Goal: Information Seeking & Learning: Understand process/instructions

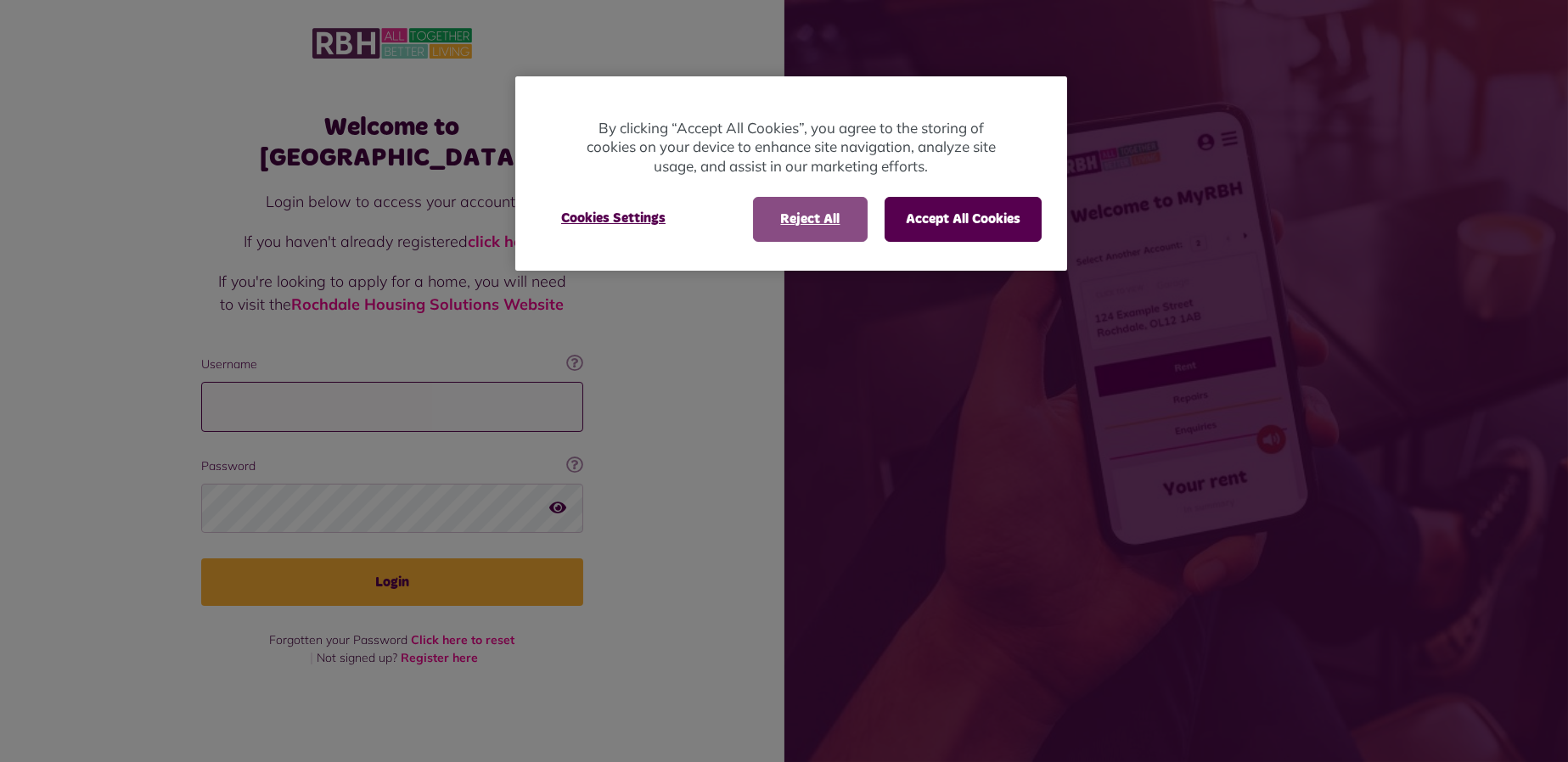
type input "**********"
click at [821, 226] on button "Reject All" at bounding box center [811, 219] width 115 height 44
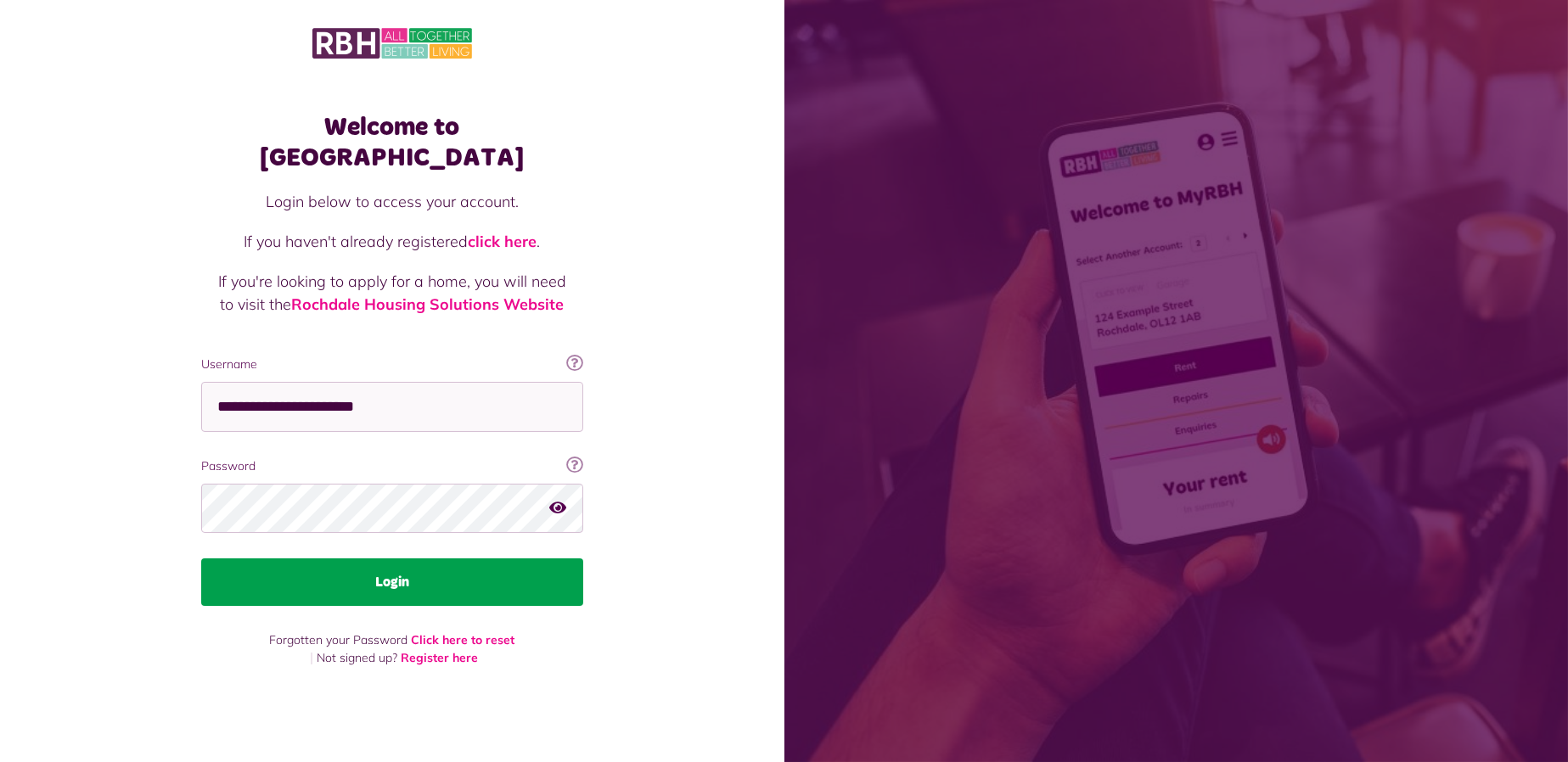
click at [423, 569] on button "Login" at bounding box center [392, 582] width 382 height 48
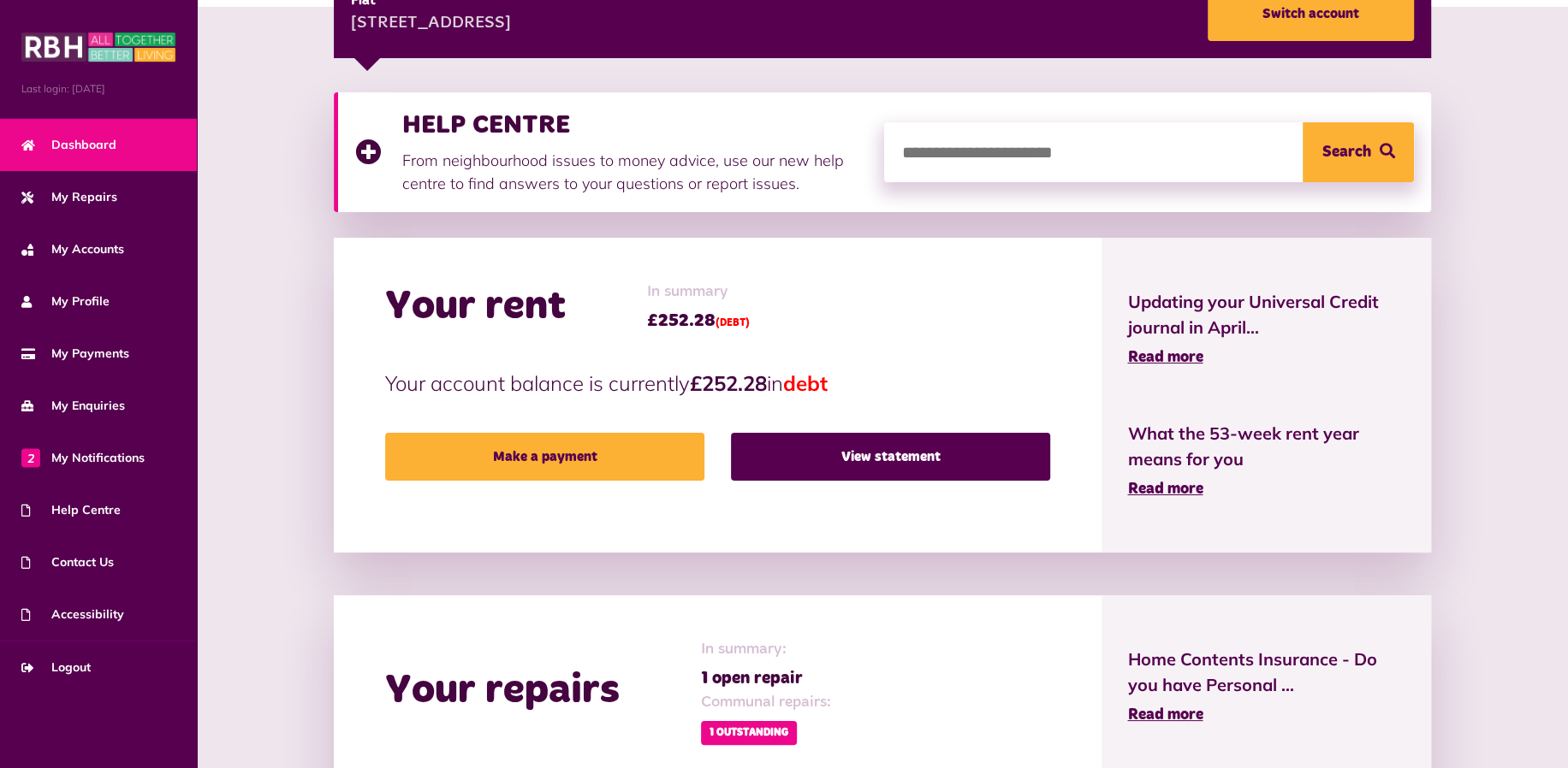
scroll to position [856, 0]
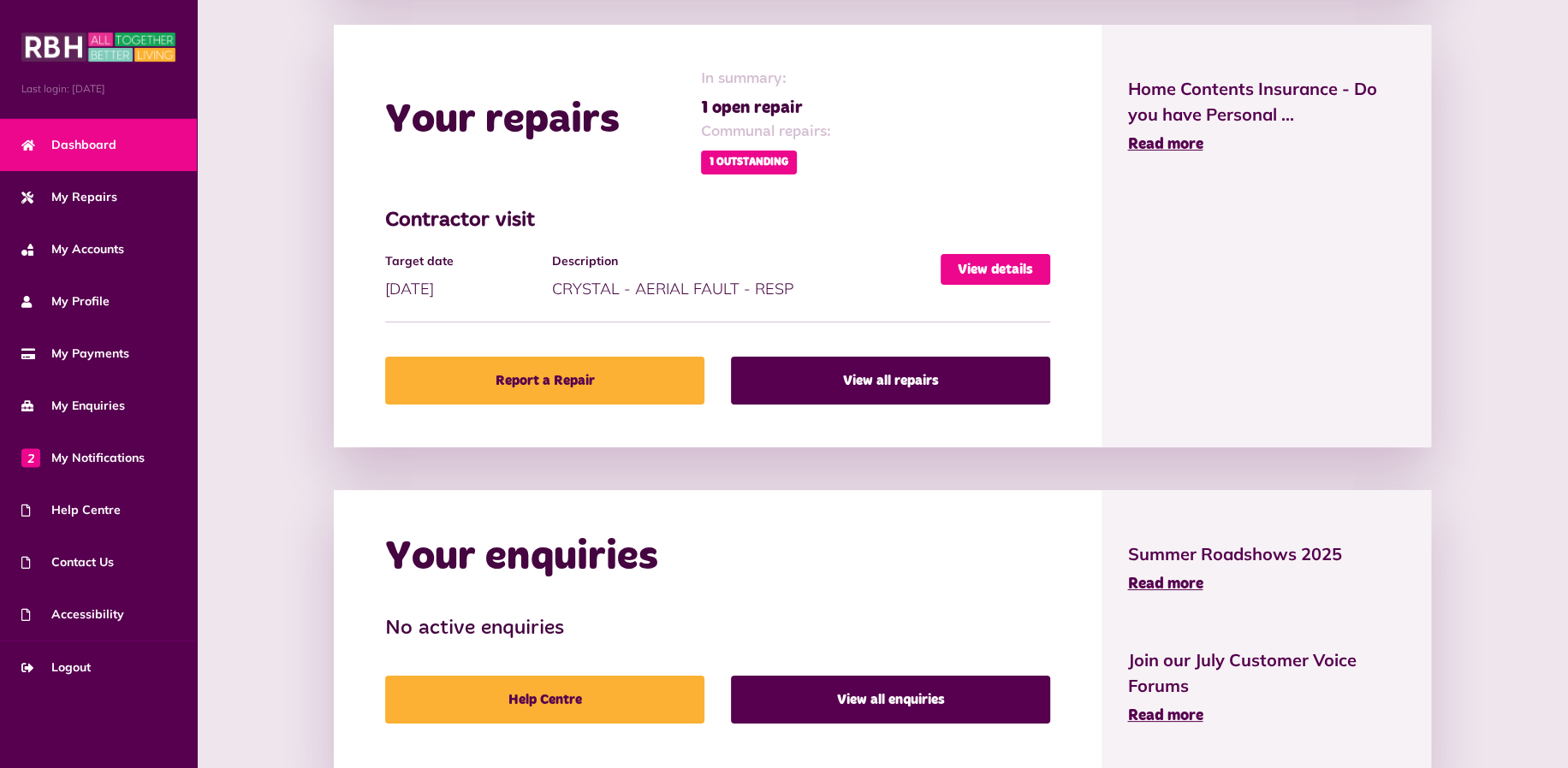
click at [1015, 270] on link "View details" at bounding box center [995, 269] width 110 height 31
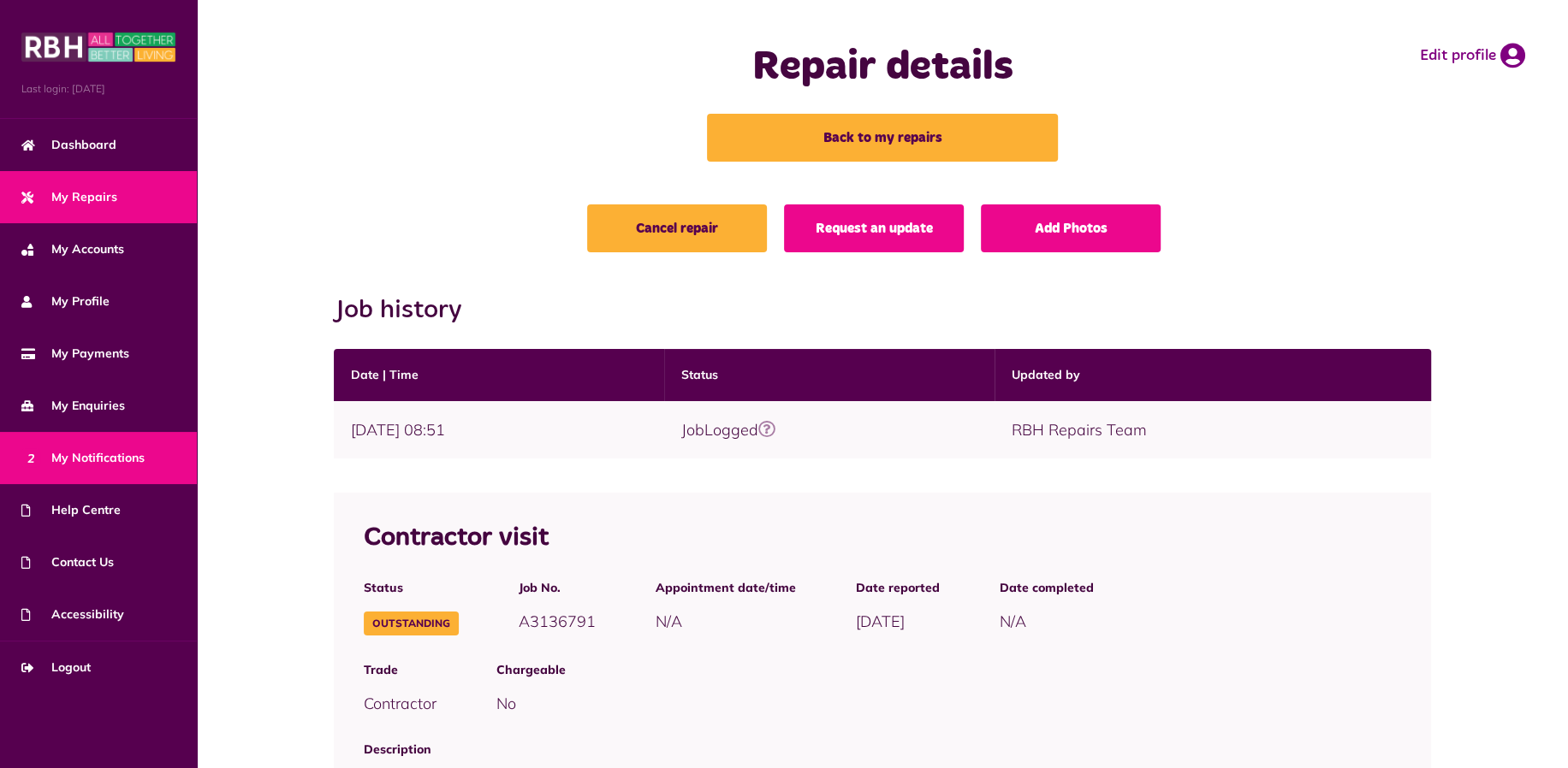
click at [88, 445] on link "2 My Notifications" at bounding box center [98, 457] width 197 height 52
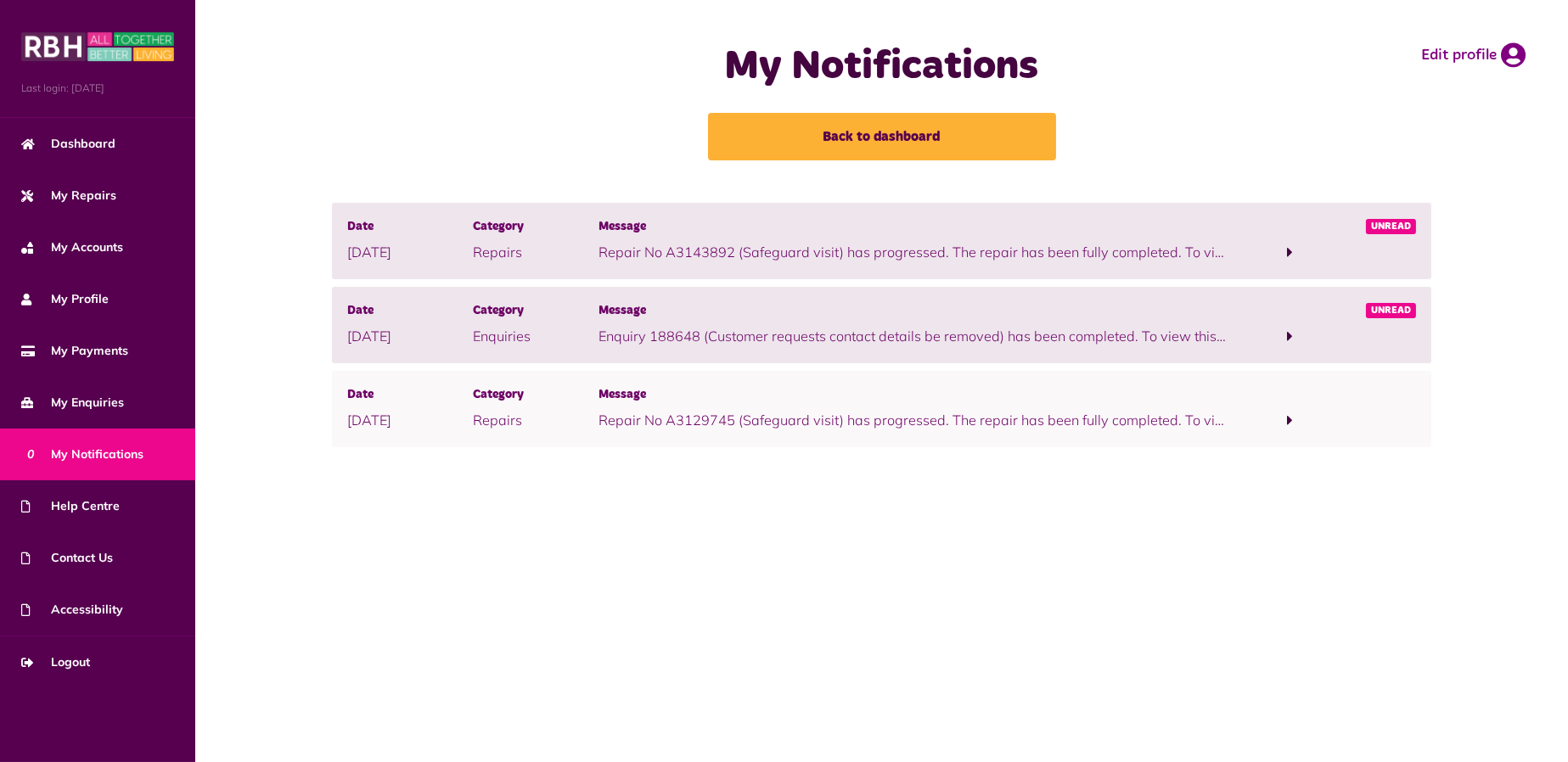
click at [1284, 247] on span at bounding box center [1290, 253] width 125 height 23
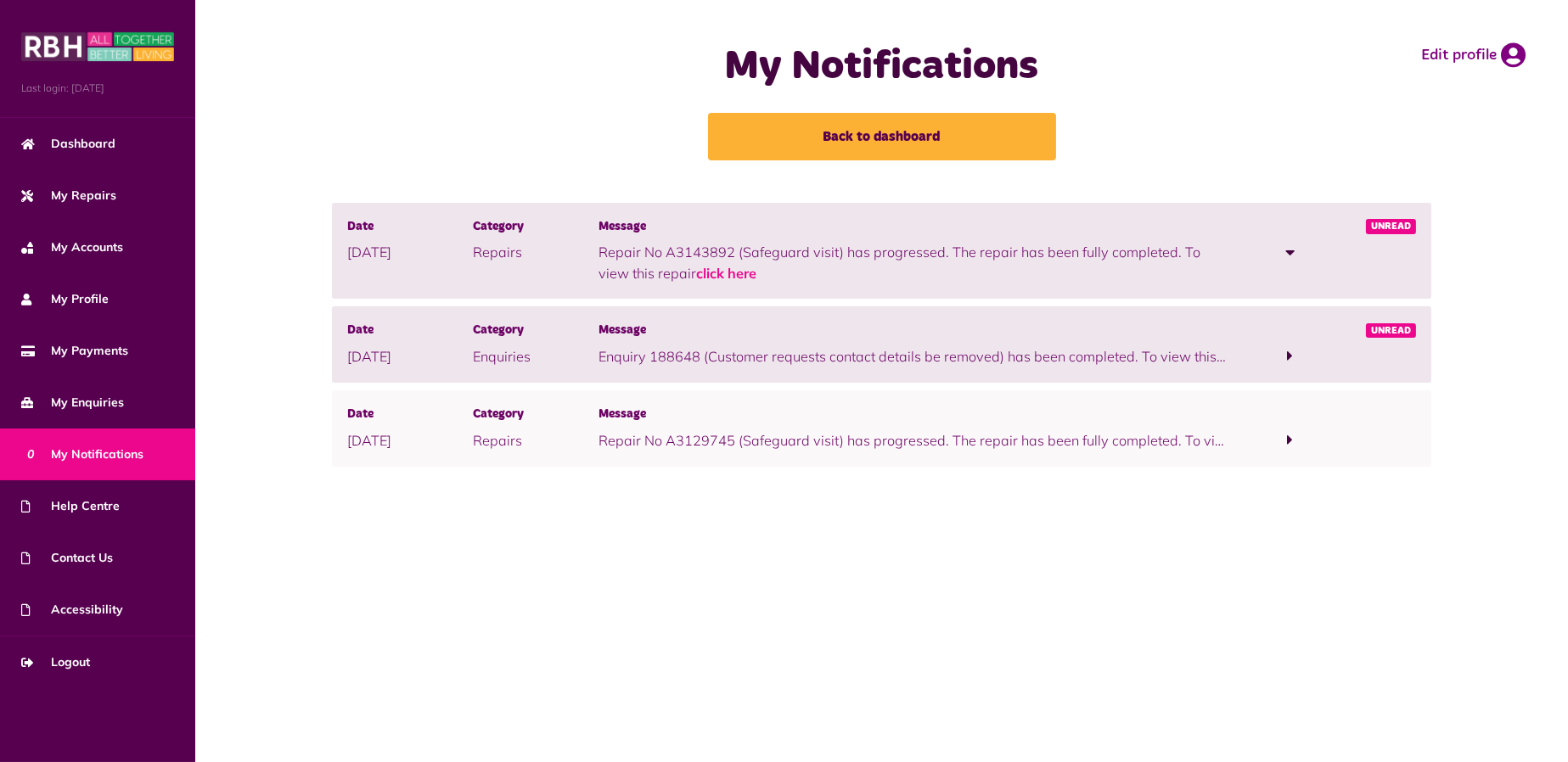
drag, startPoint x: 718, startPoint y: 274, endPoint x: 734, endPoint y: 285, distance: 19.4
click at [718, 274] on link "click here" at bounding box center [725, 273] width 60 height 17
click at [1293, 356] on span at bounding box center [1290, 356] width 125 height 23
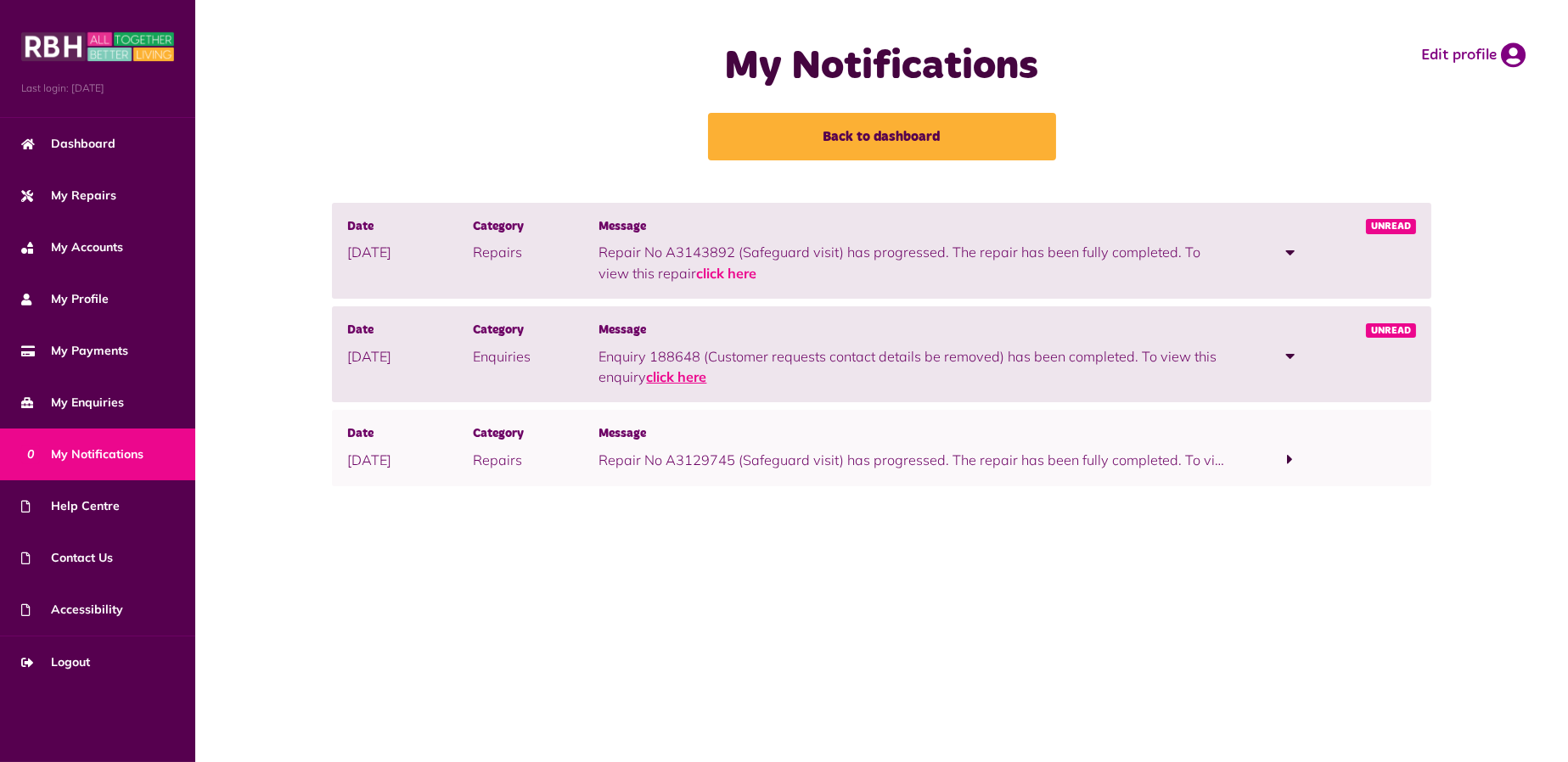
click at [701, 373] on link "click here" at bounding box center [676, 376] width 60 height 17
click at [1288, 456] on span at bounding box center [1289, 460] width 6 height 16
click at [717, 484] on link "click here" at bounding box center [725, 480] width 60 height 17
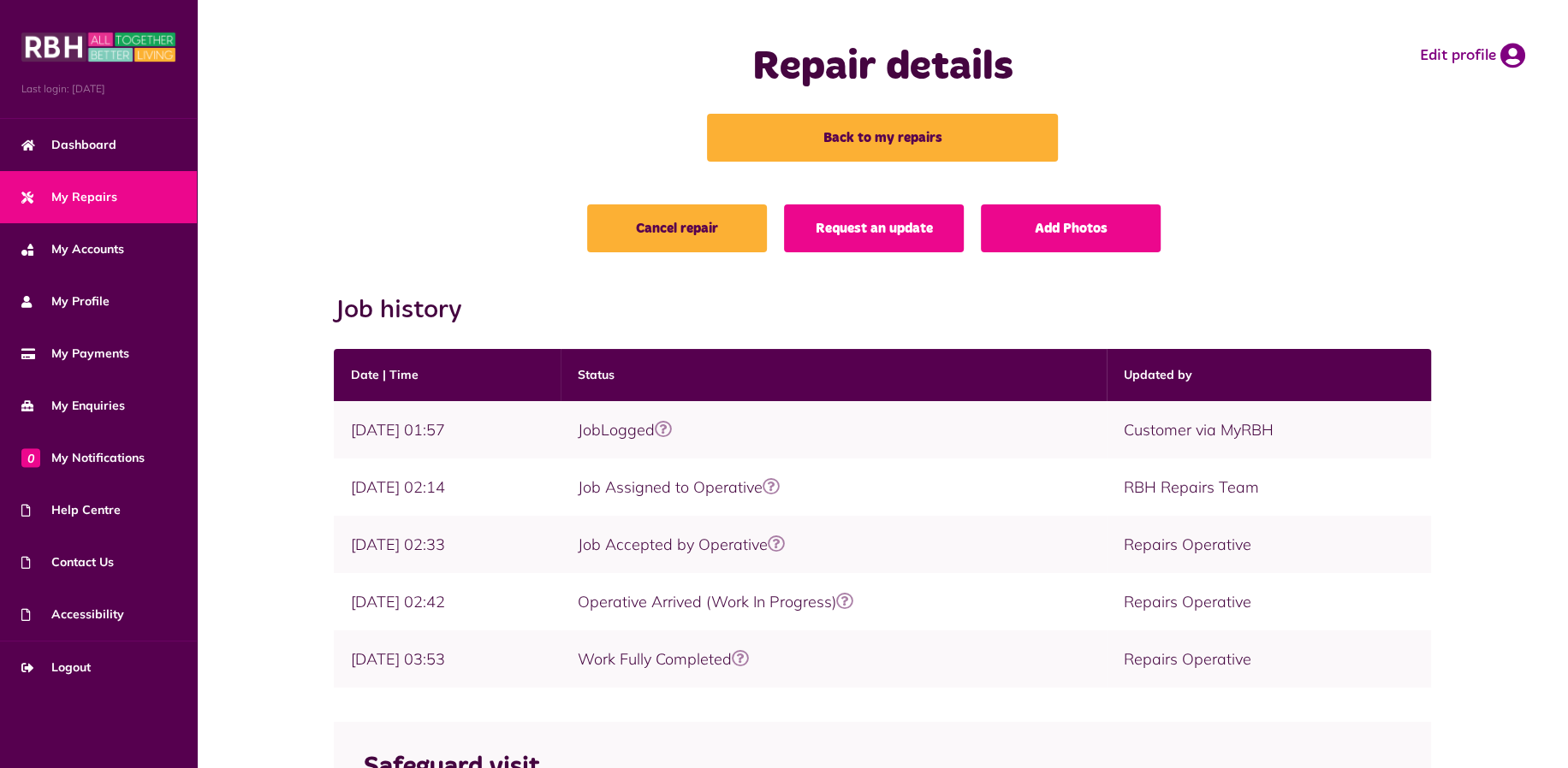
scroll to position [285, 0]
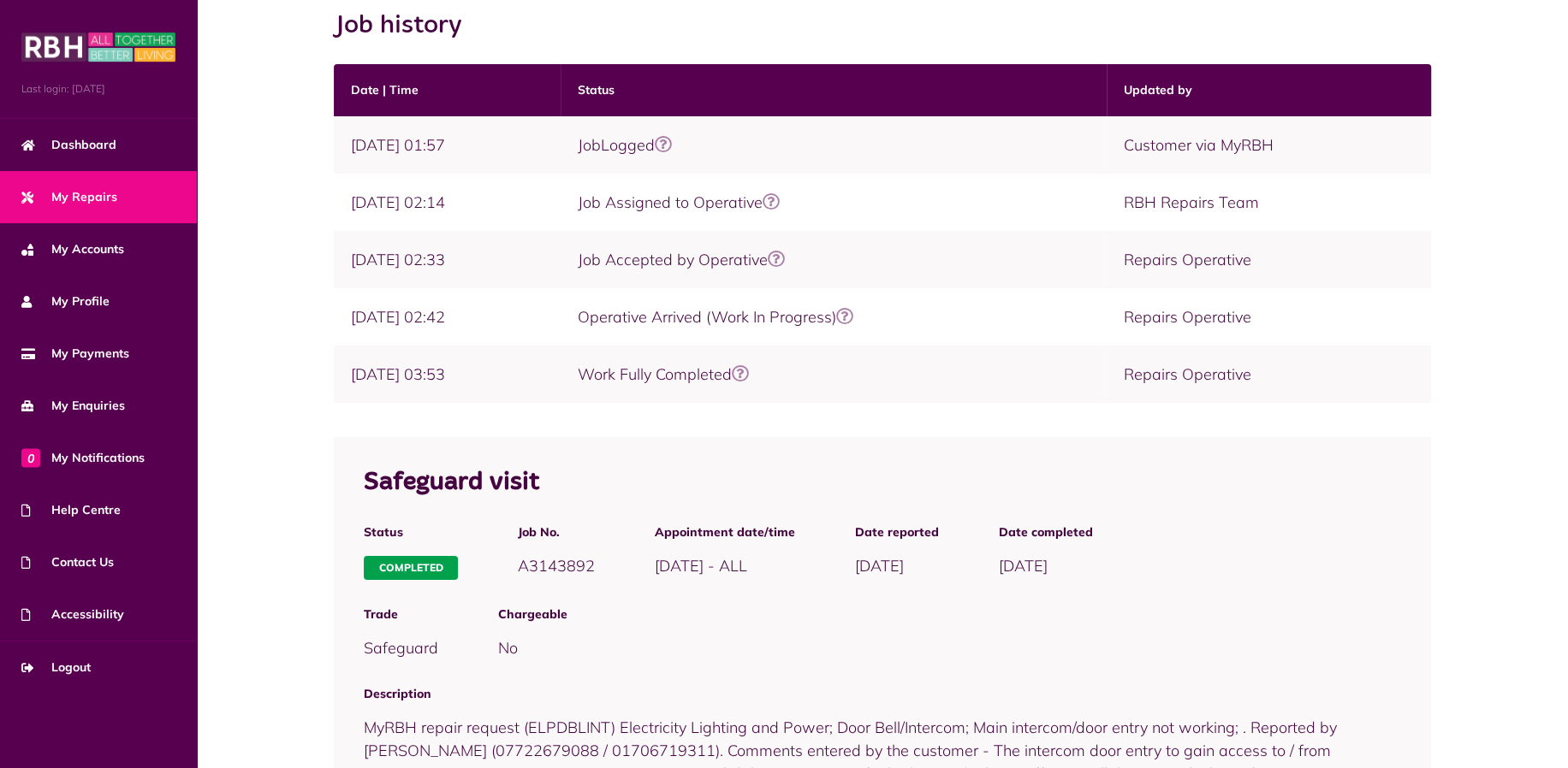
click at [853, 319] on icon at bounding box center [844, 316] width 17 height 17
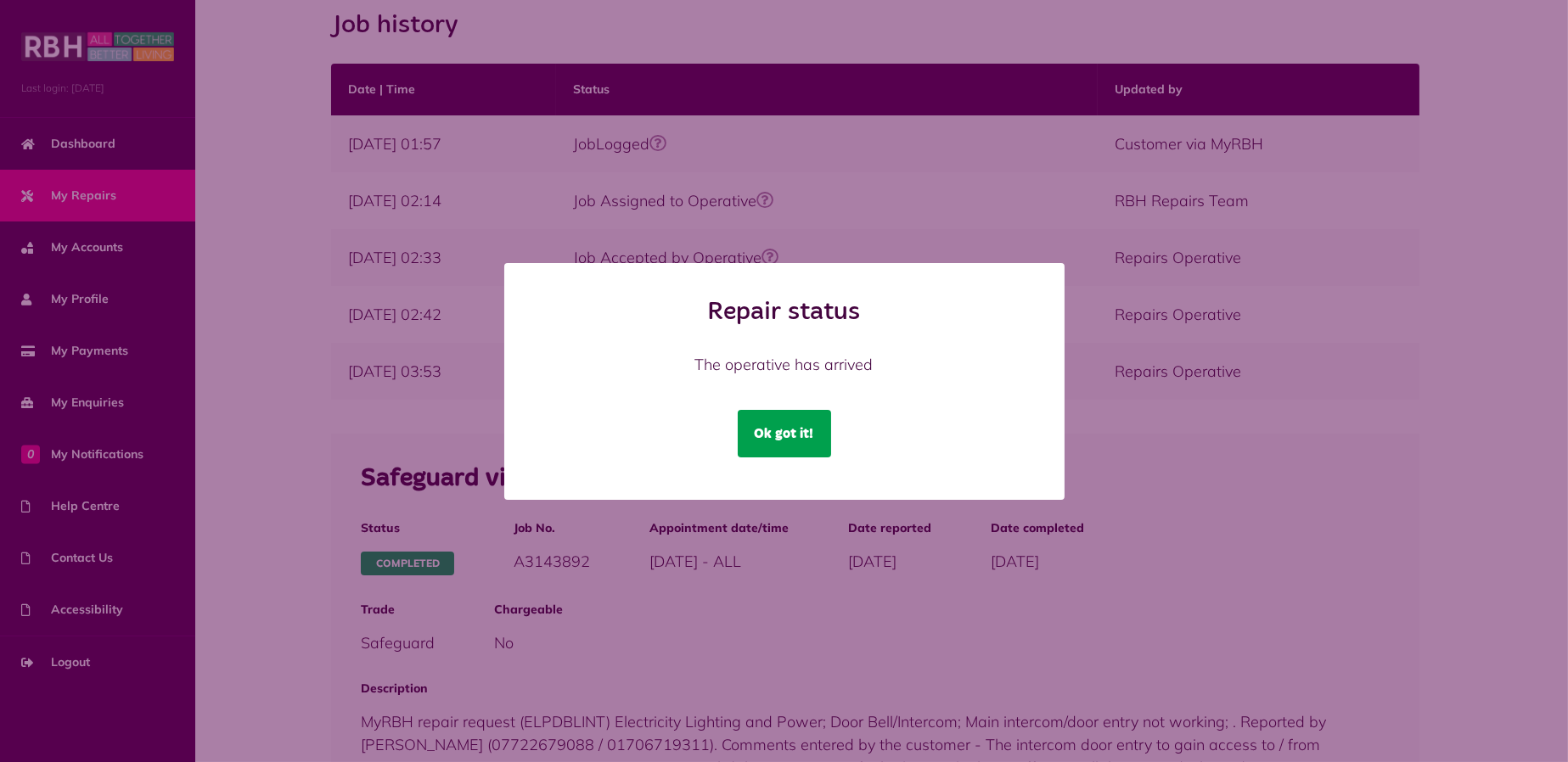
click at [806, 435] on button "Ok got it!" at bounding box center [784, 434] width 93 height 48
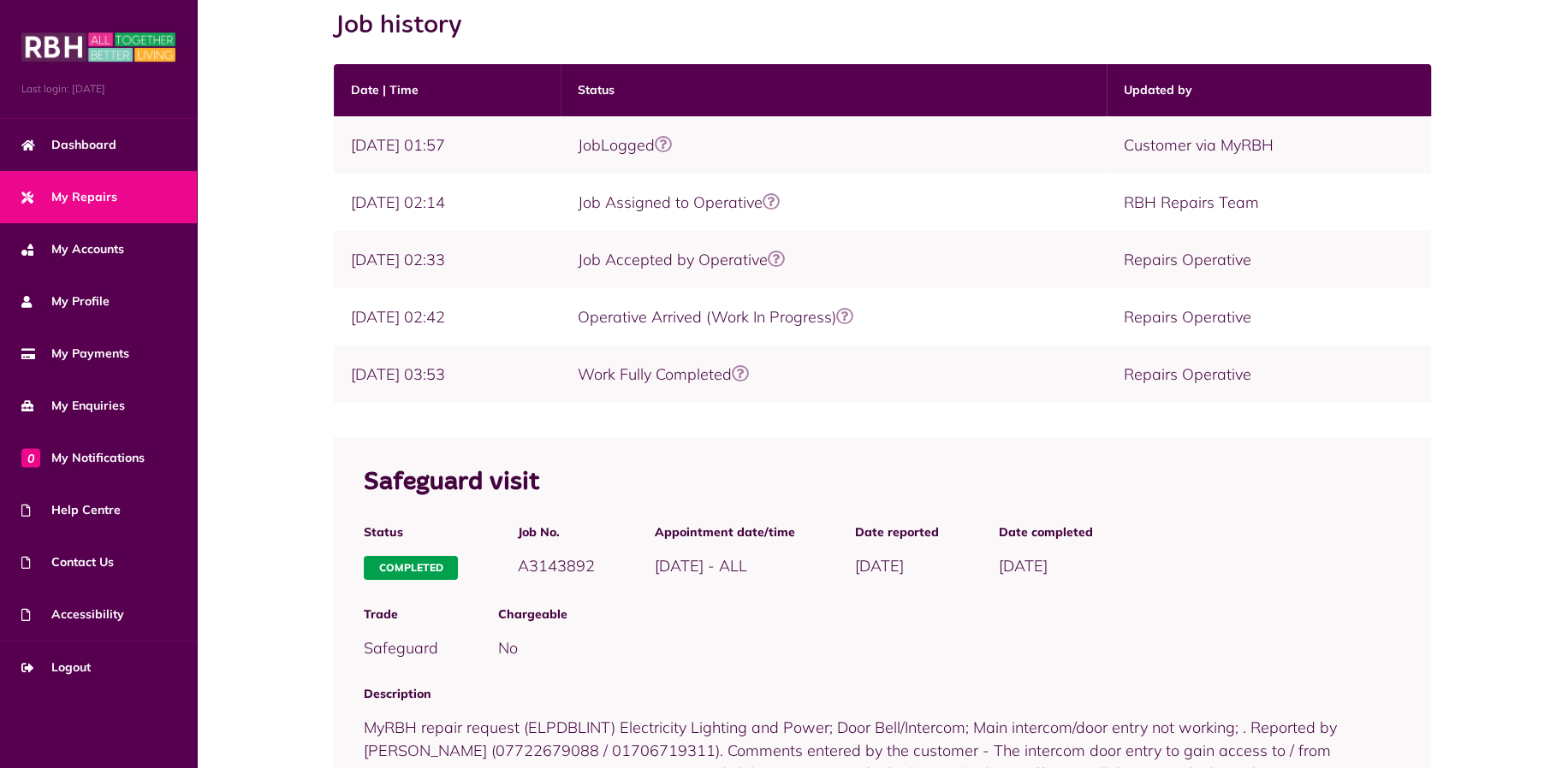
click at [749, 370] on icon at bounding box center [740, 373] width 17 height 17
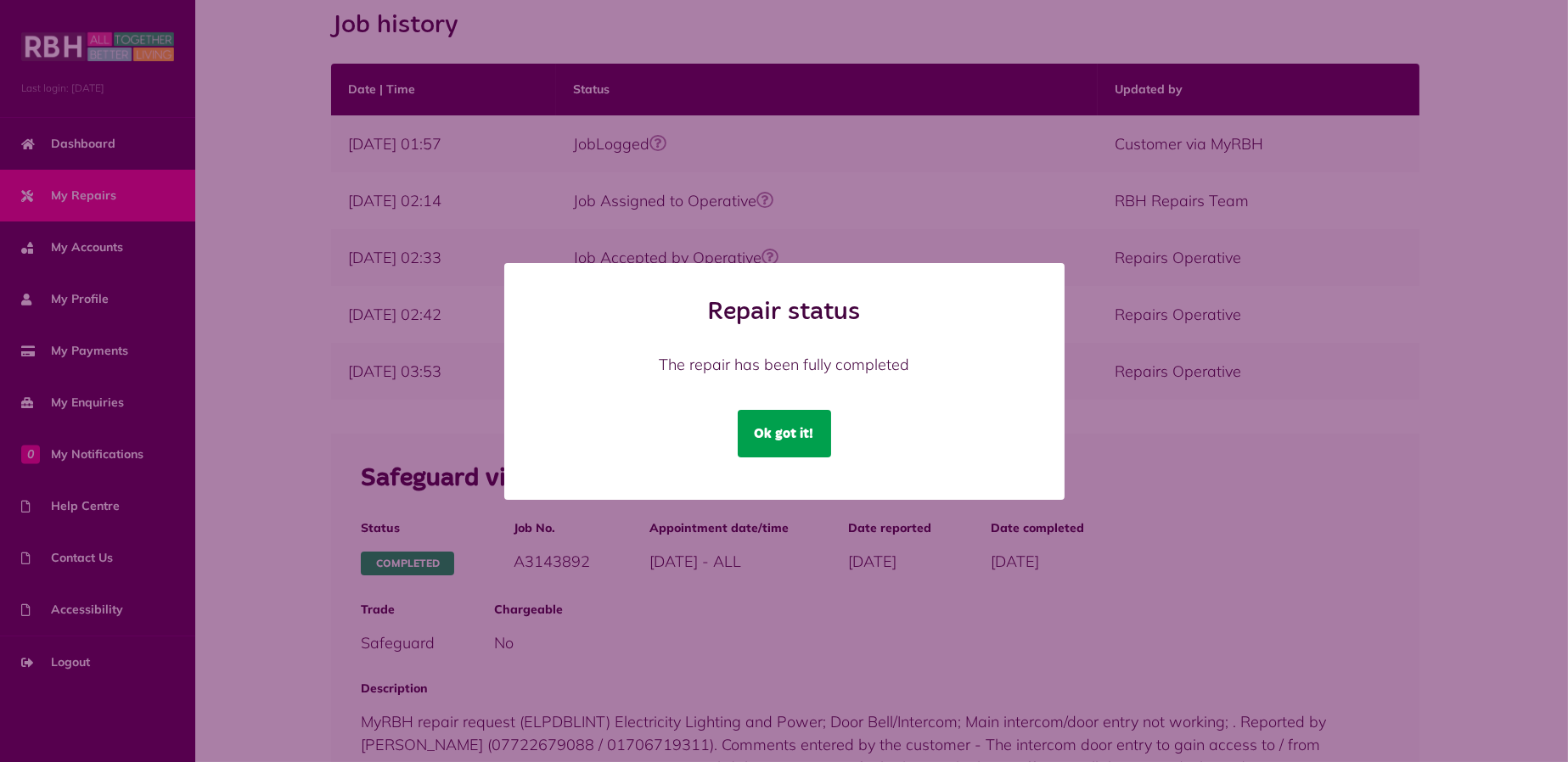
click at [790, 436] on button "Ok got it!" at bounding box center [784, 434] width 93 height 48
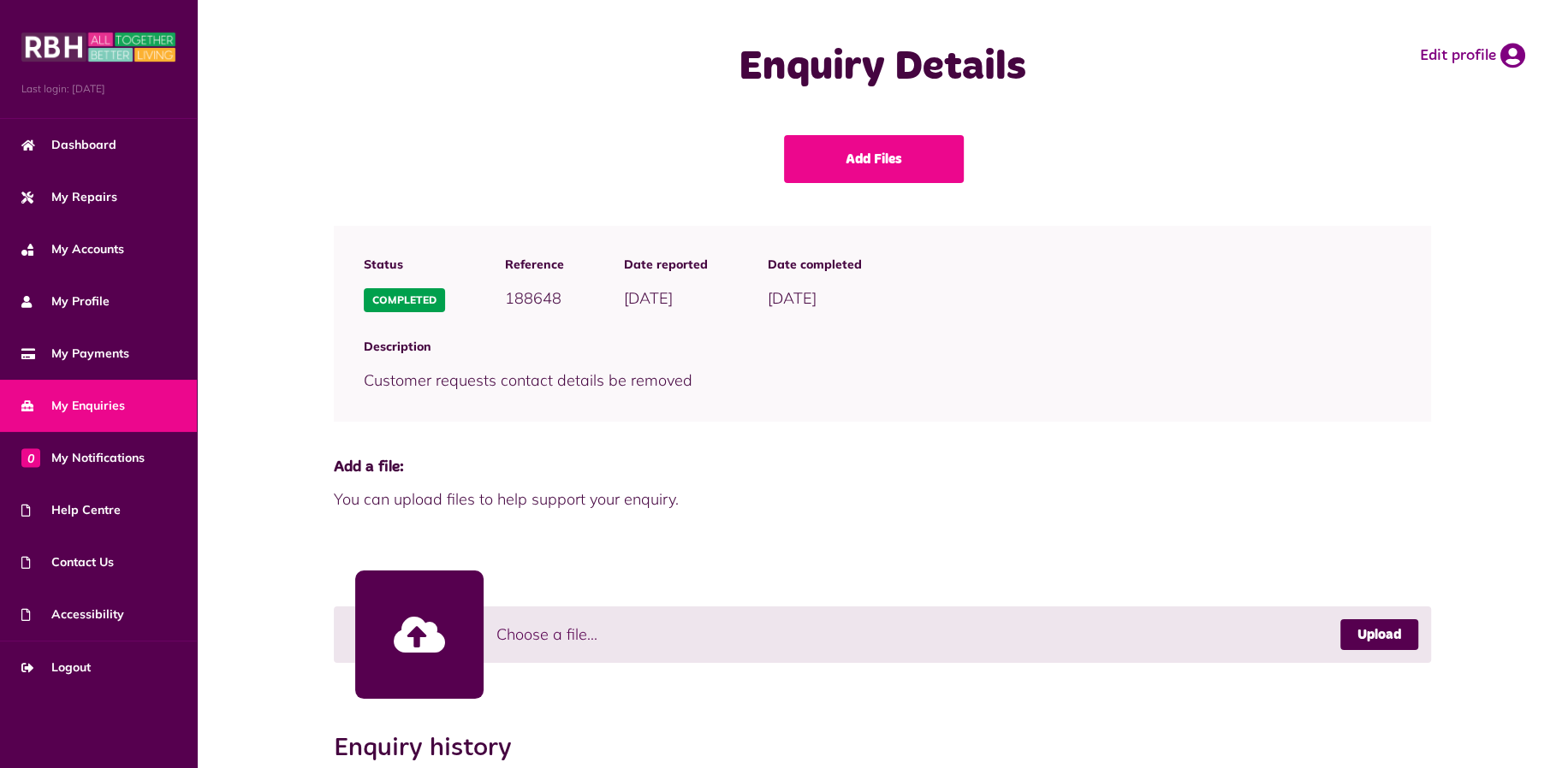
scroll to position [285, 0]
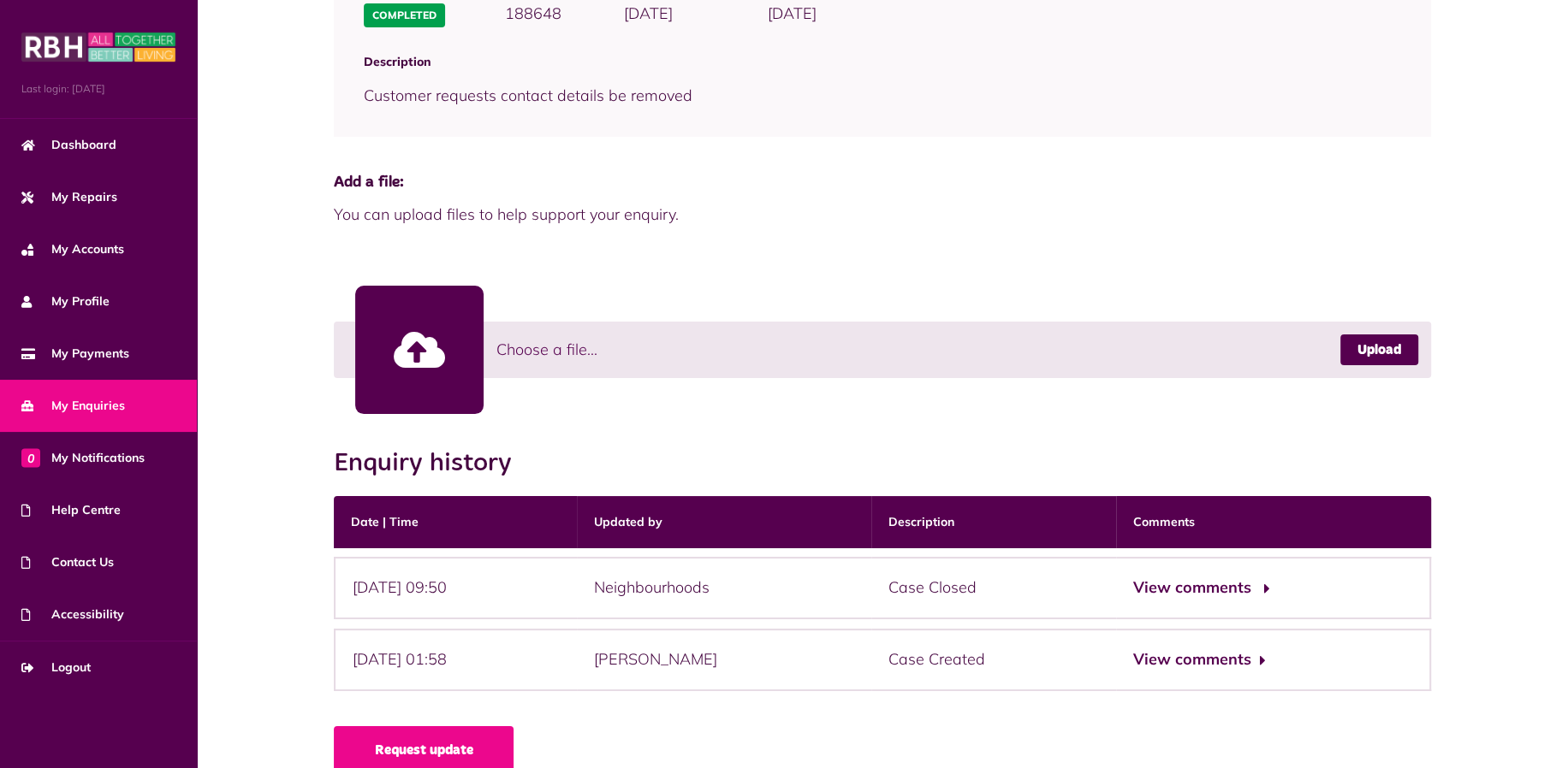
click at [1227, 583] on button "View comments" at bounding box center [1199, 588] width 133 height 25
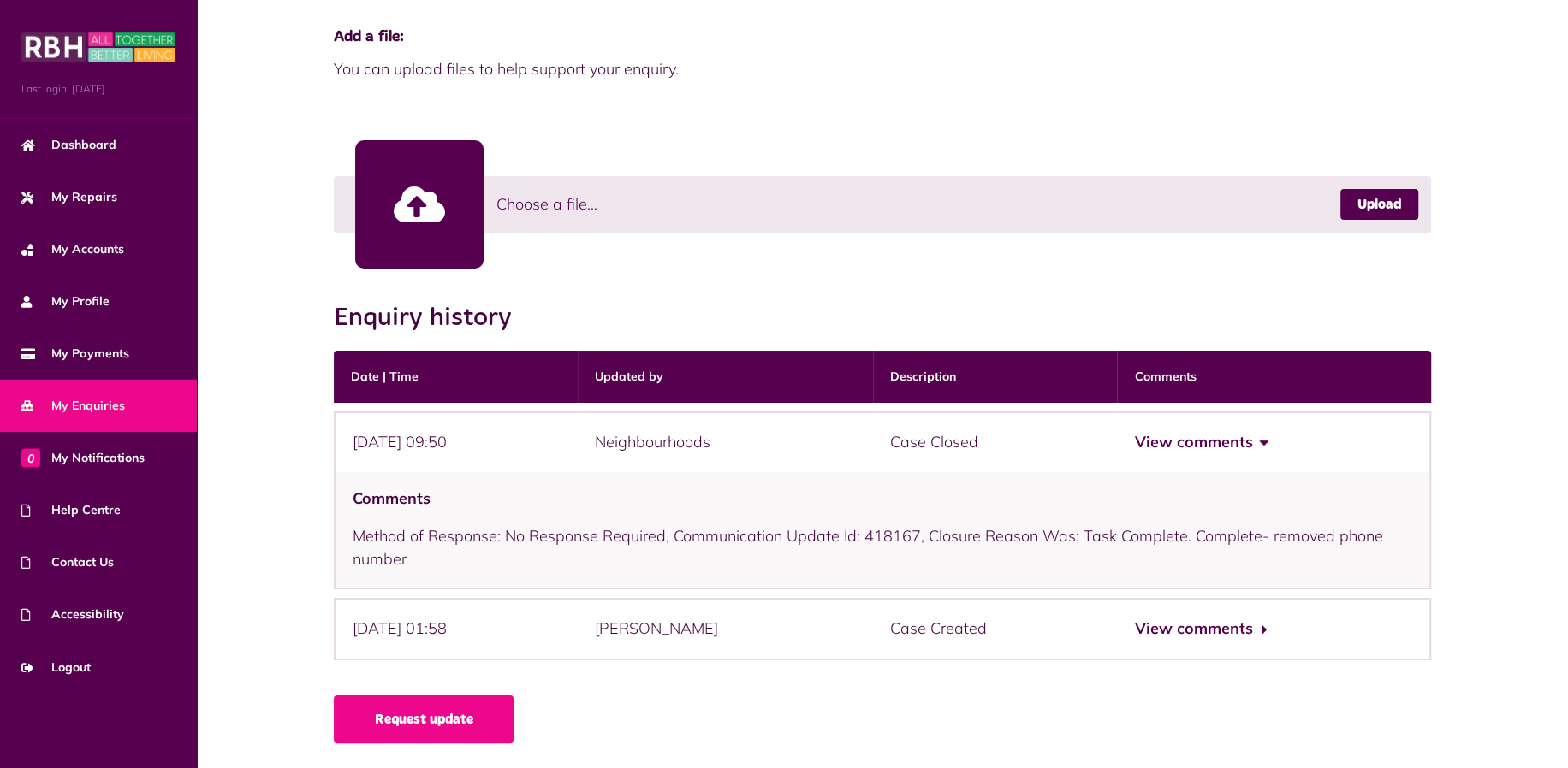
scroll to position [146, 0]
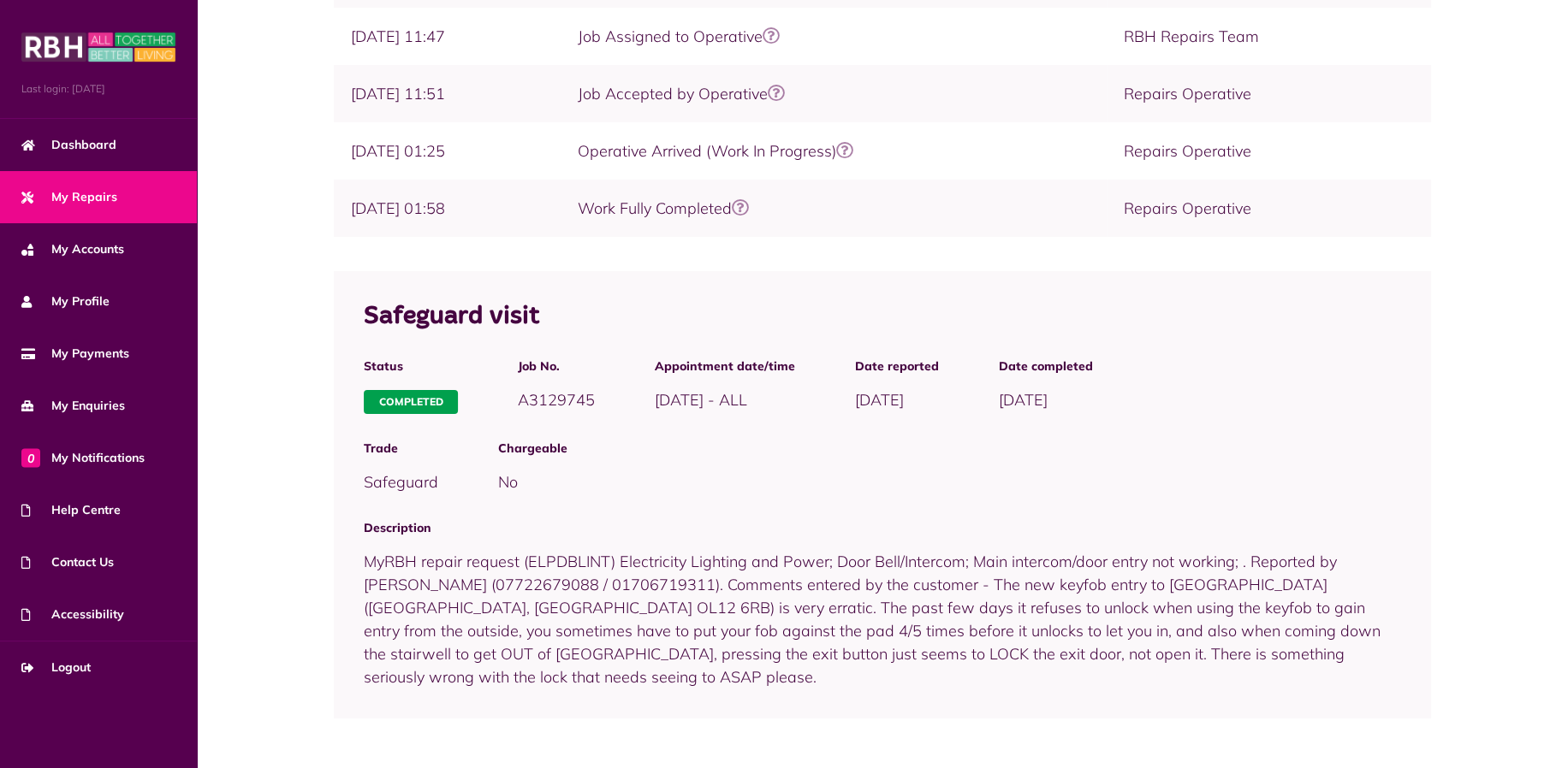
scroll to position [166, 0]
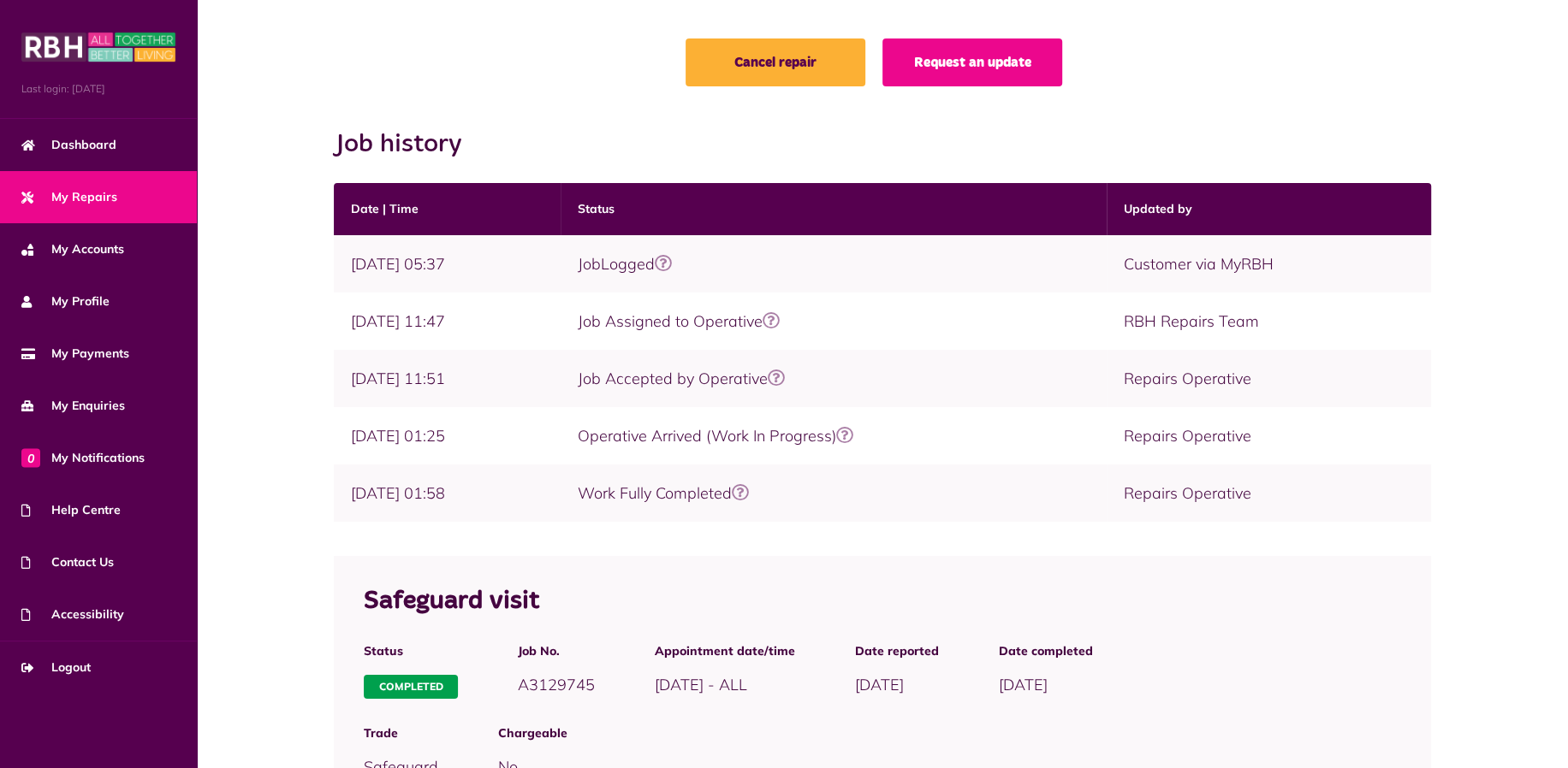
click at [749, 495] on icon at bounding box center [740, 492] width 17 height 17
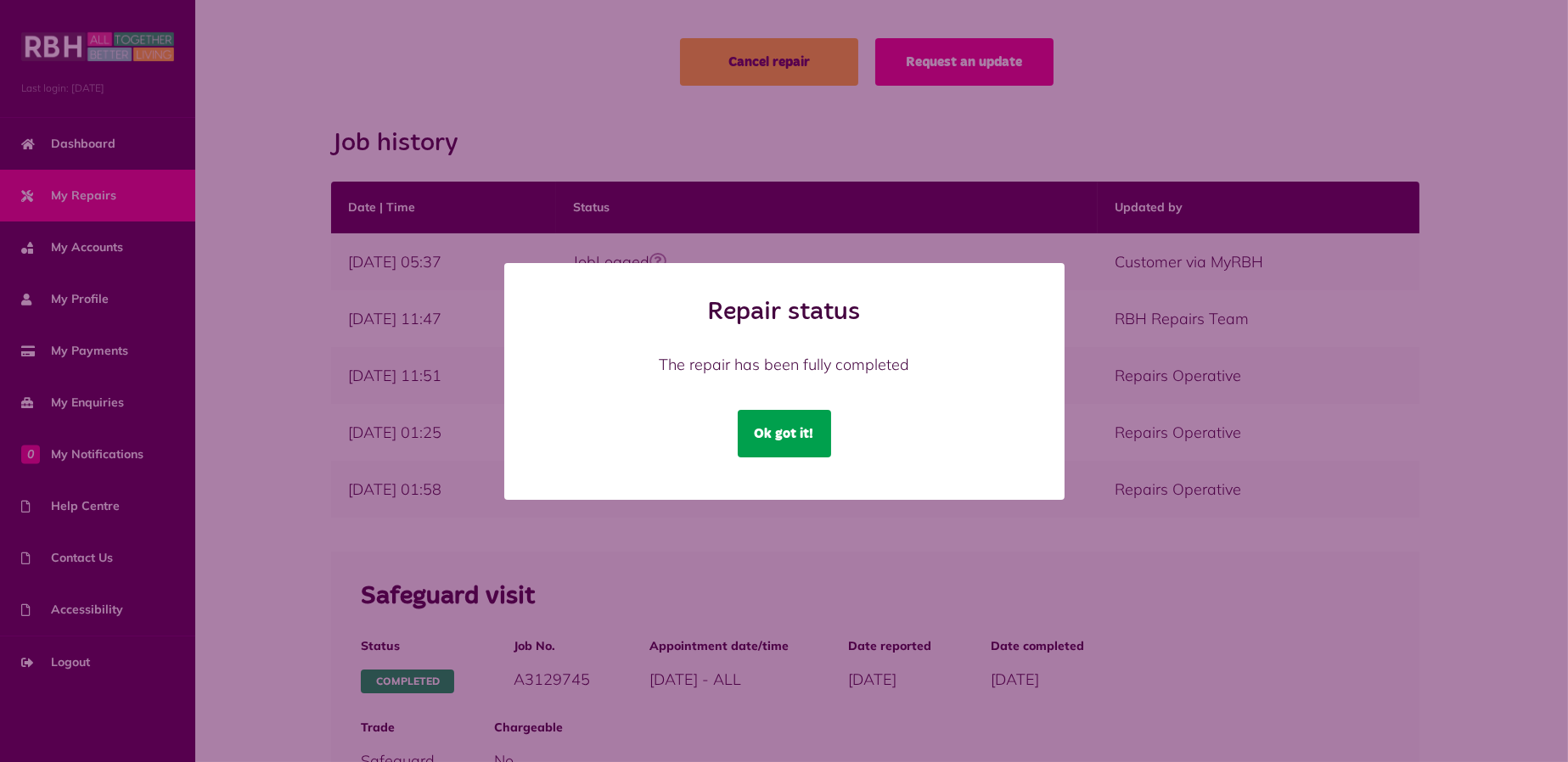
click at [795, 451] on button "Ok got it!" at bounding box center [784, 434] width 93 height 48
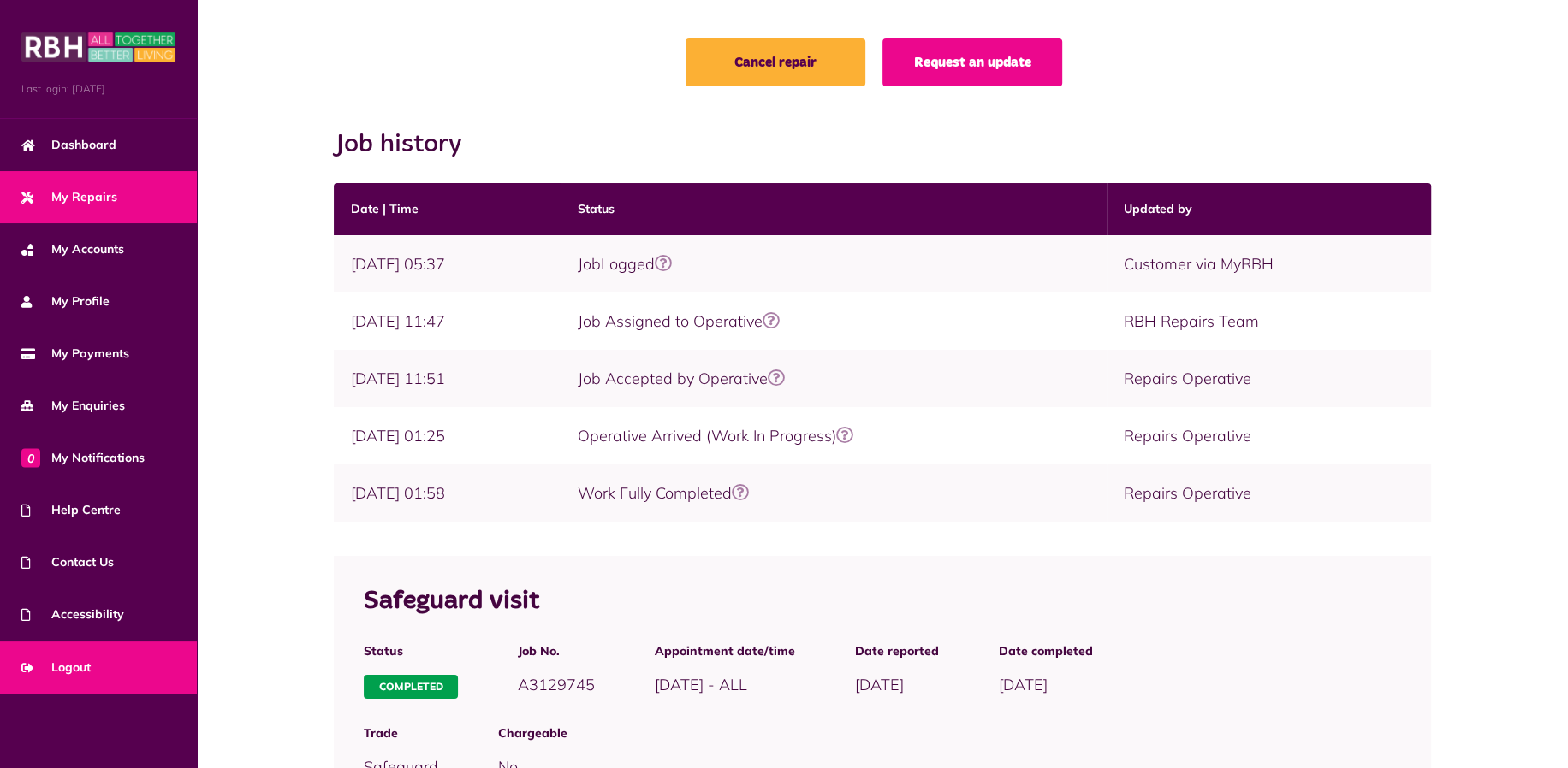
click at [65, 664] on span "Logout" at bounding box center [55, 668] width 69 height 18
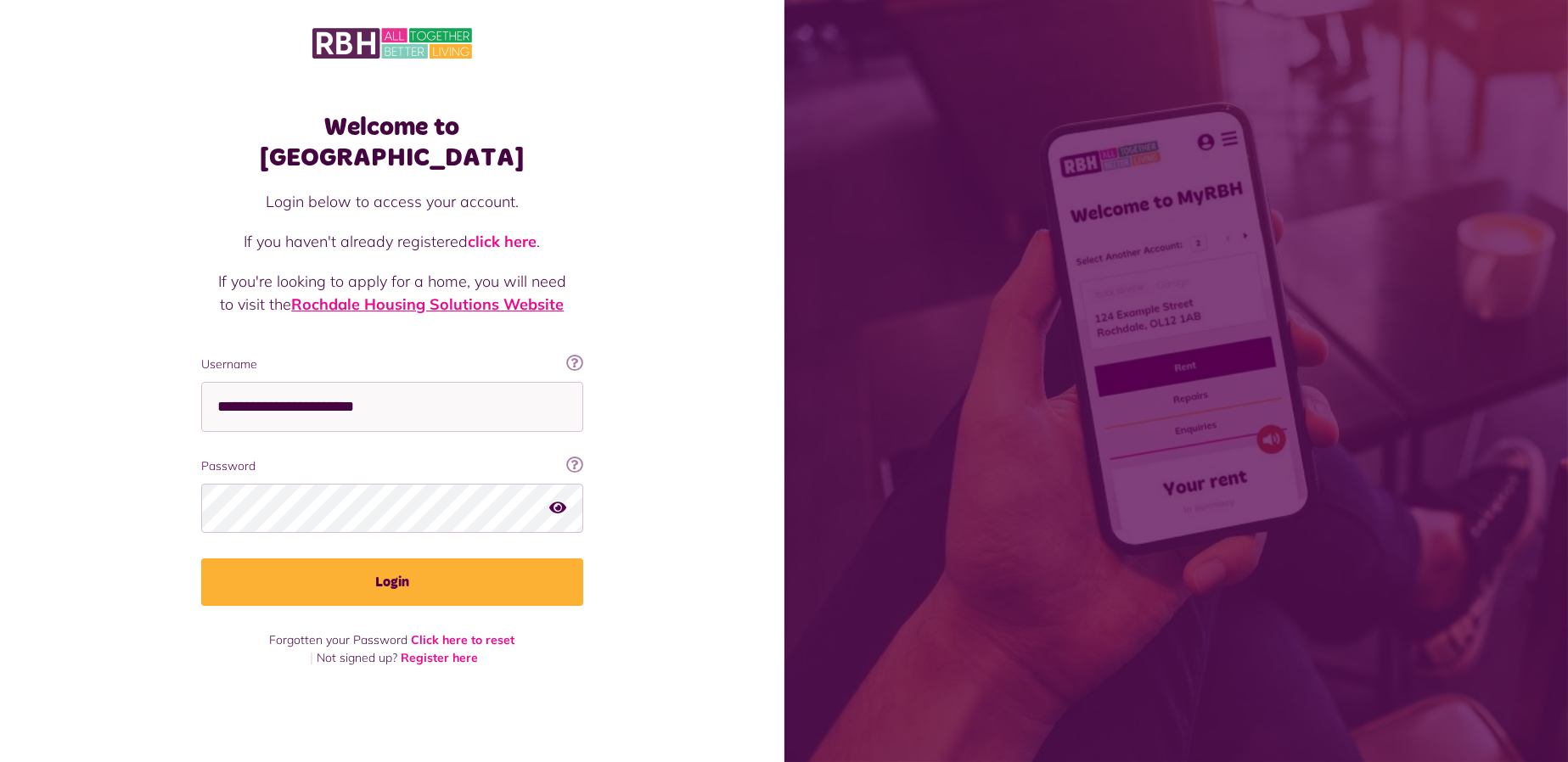
click at [495, 294] on link "Rochdale Housing Solutions Website" at bounding box center [427, 304] width 273 height 19
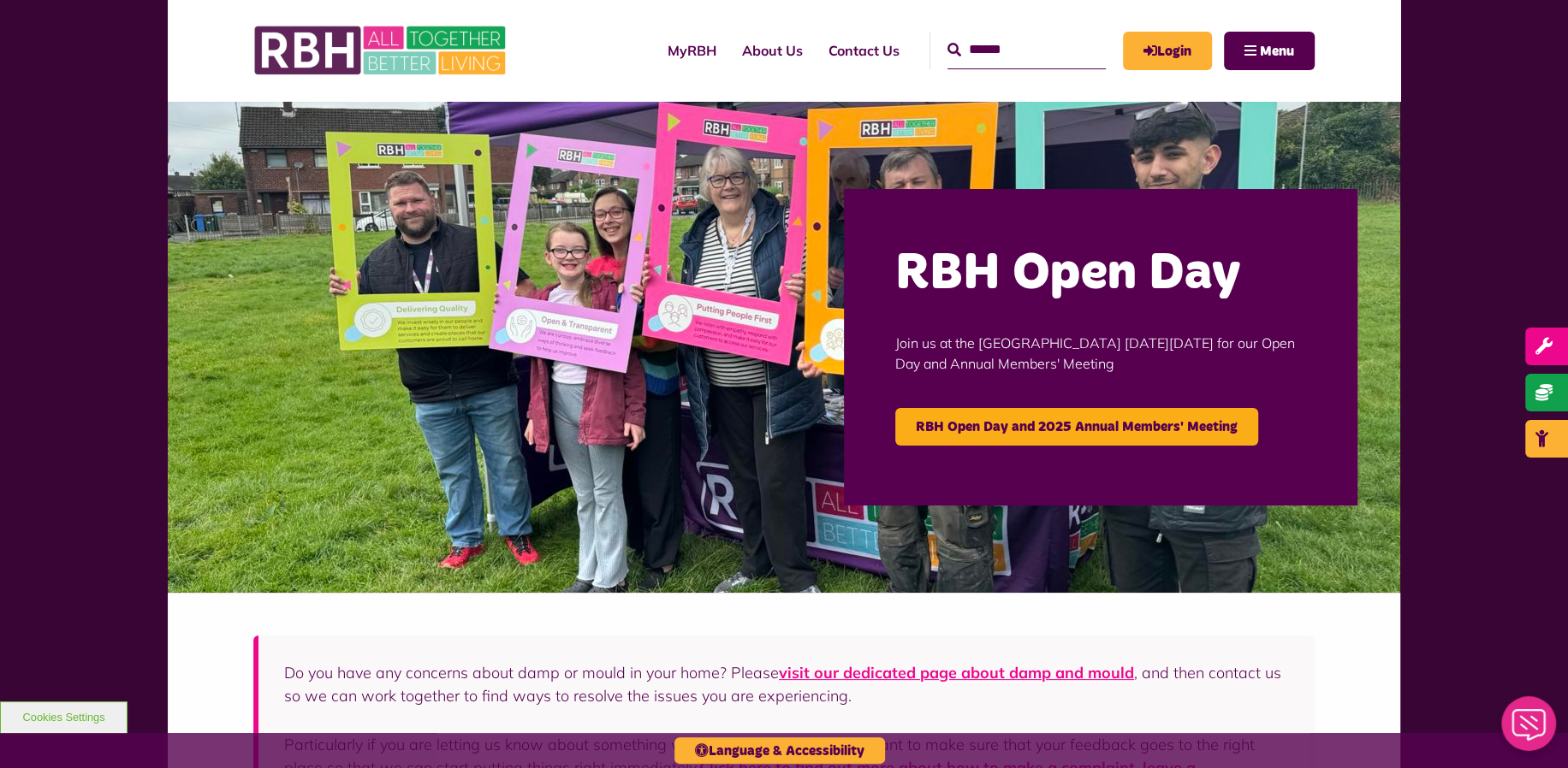
click at [960, 43] on input "Search" at bounding box center [1026, 50] width 158 height 37
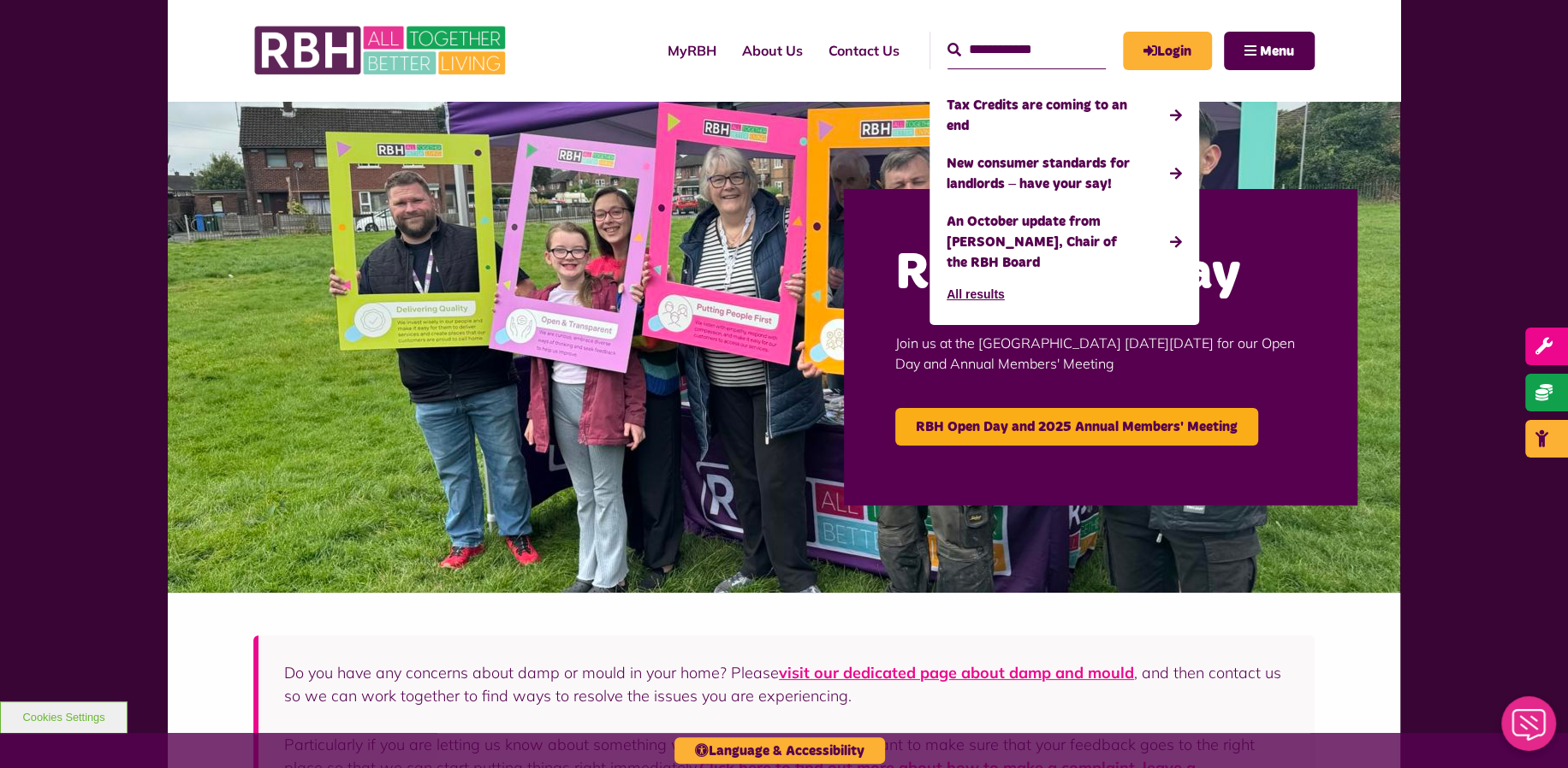
click at [993, 47] on input "**********" at bounding box center [1026, 50] width 158 height 37
type input "**********"
click at [947, 40] on button "Search" at bounding box center [954, 50] width 14 height 20
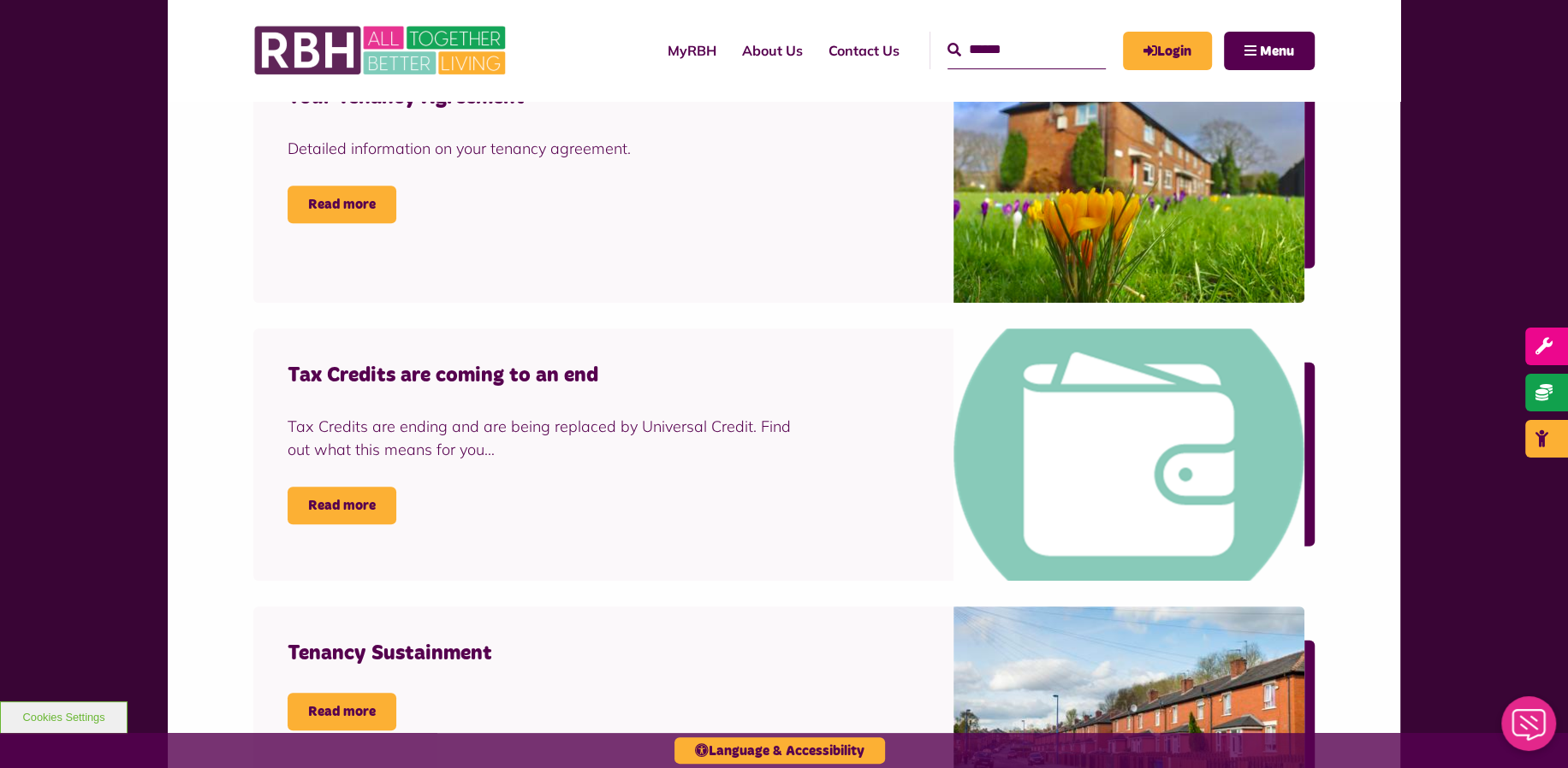
scroll to position [285, 0]
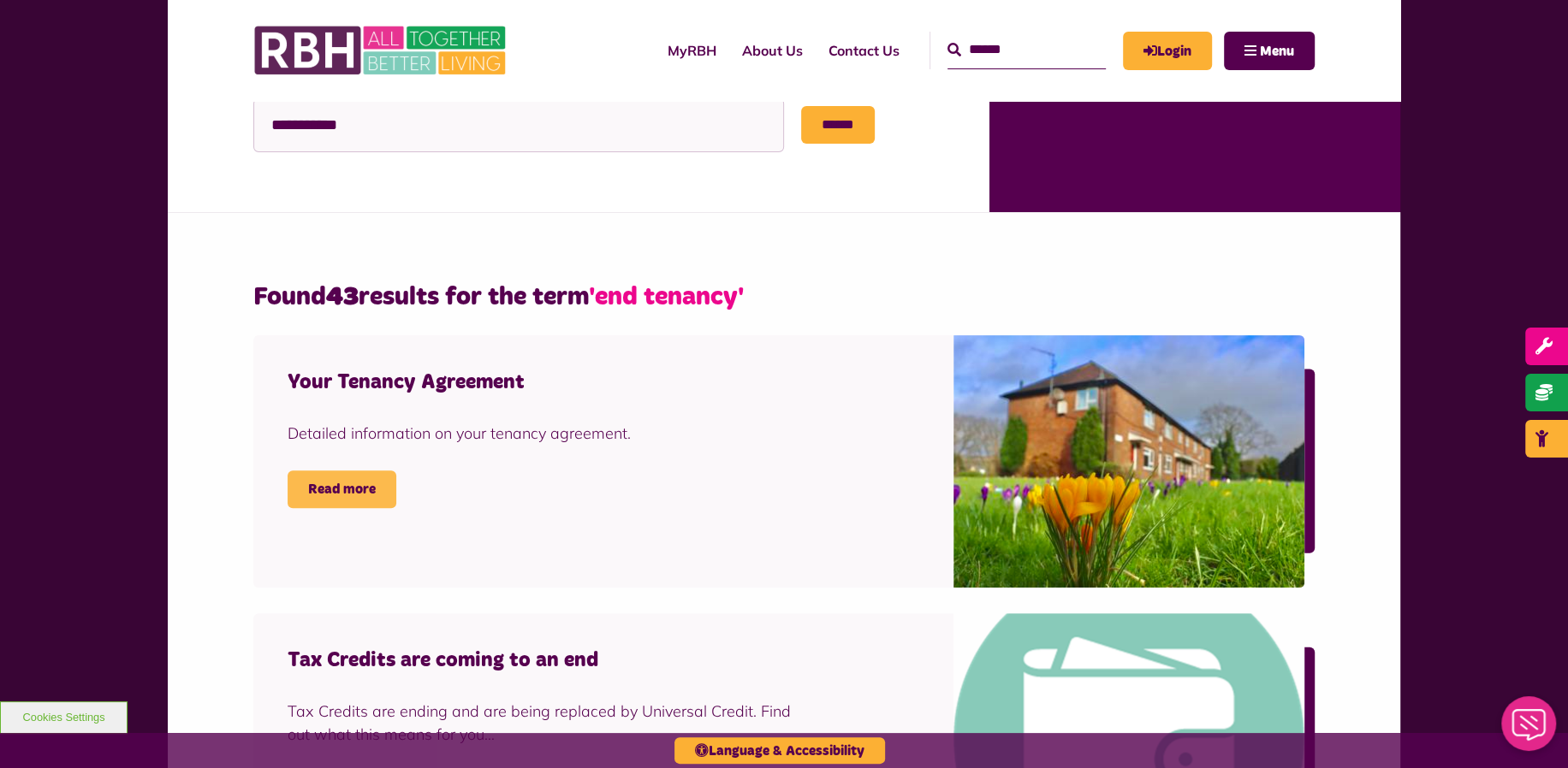
click at [363, 479] on link "Read more" at bounding box center [342, 489] width 109 height 38
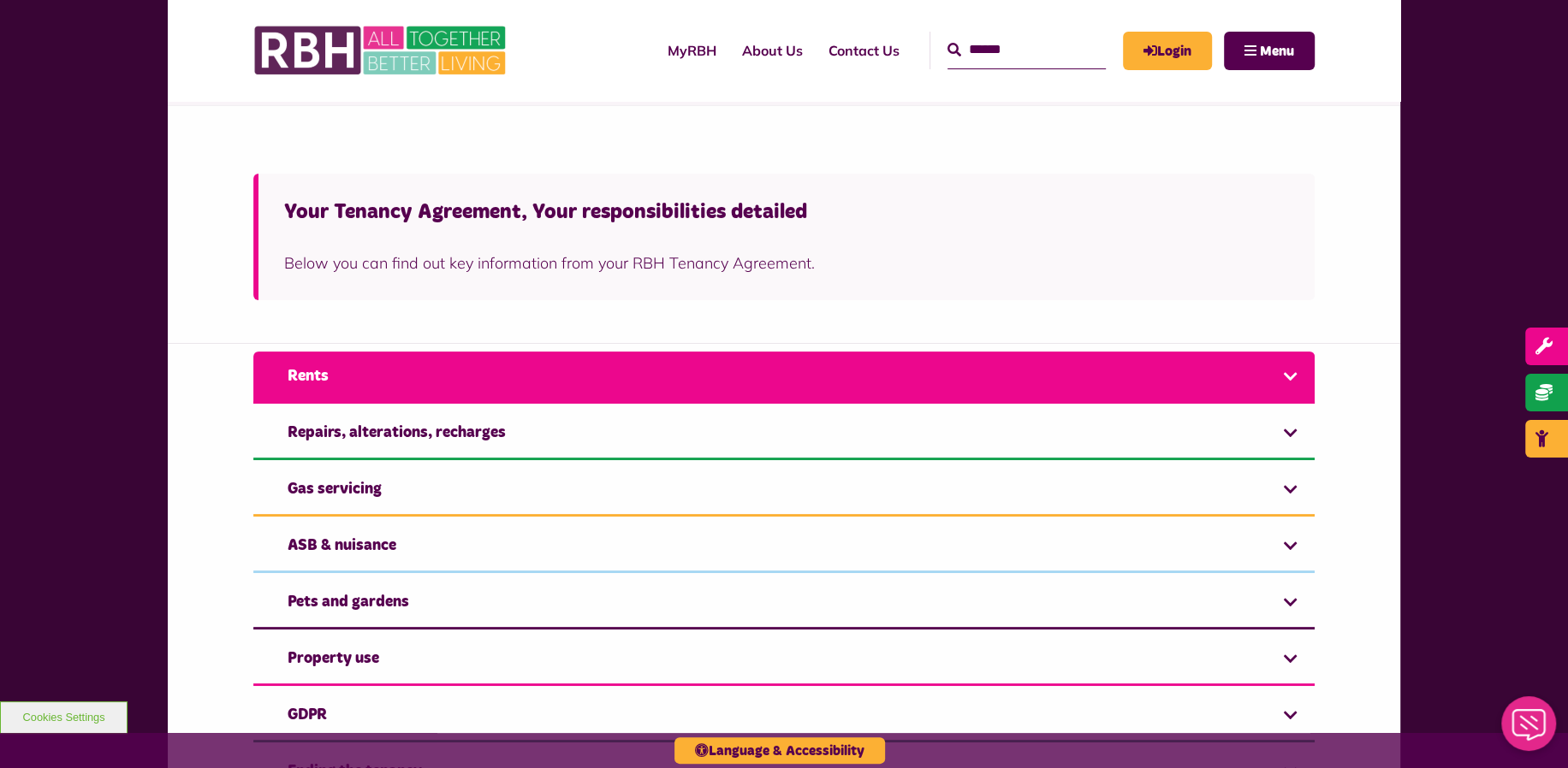
scroll to position [570, 0]
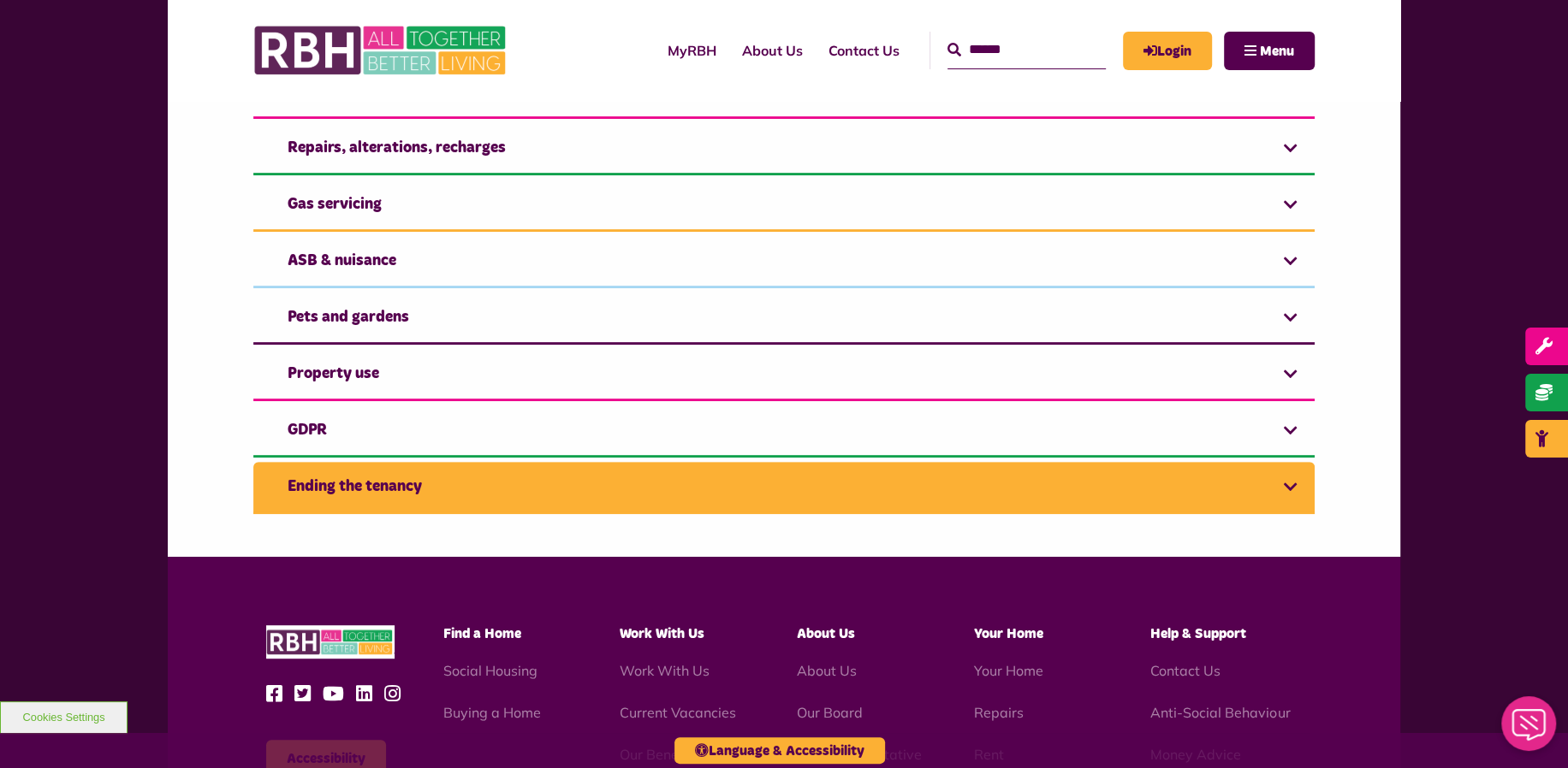
click at [406, 484] on link "Ending the tenancy" at bounding box center [784, 487] width 1061 height 52
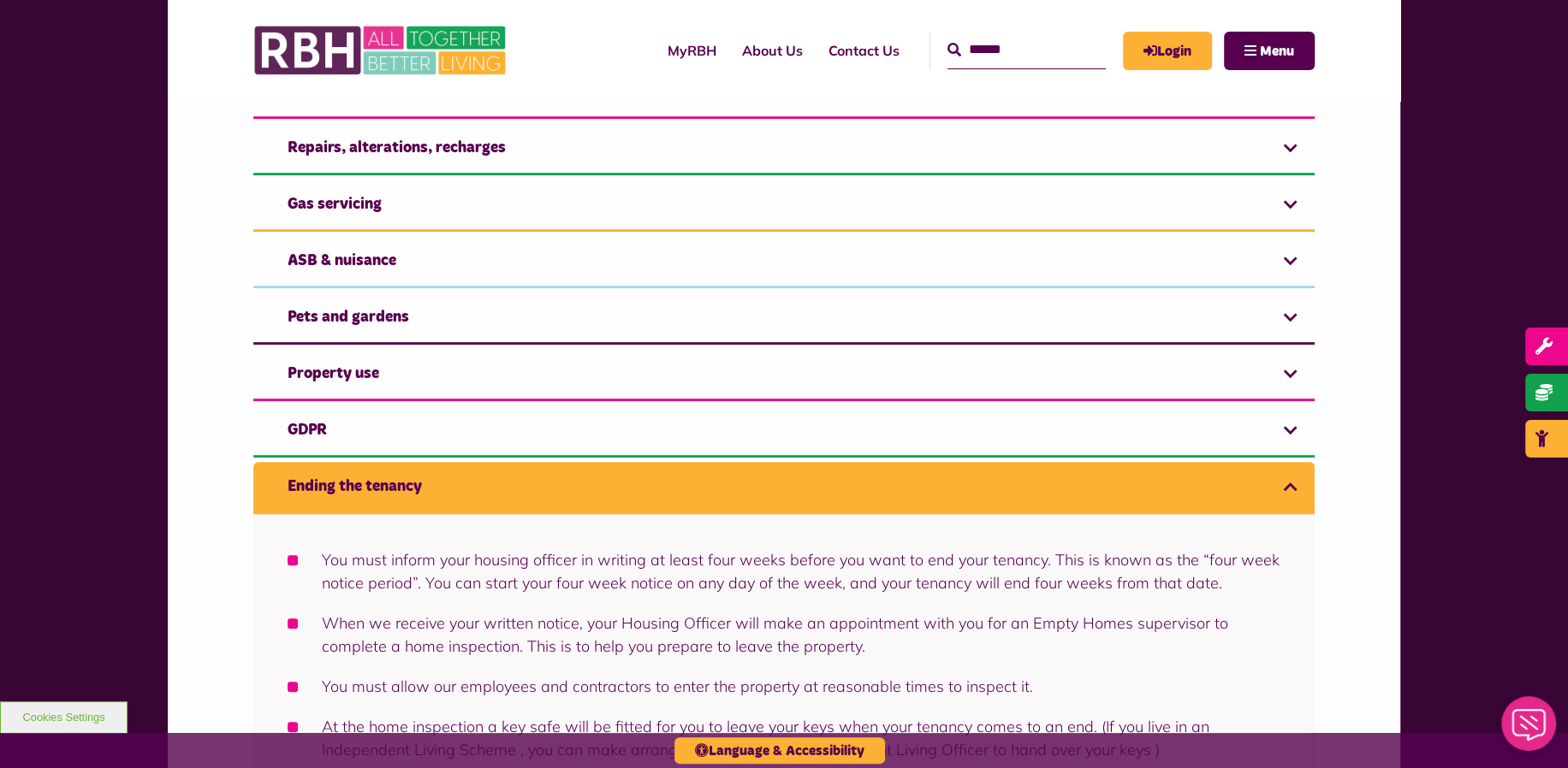
scroll to position [856, 0]
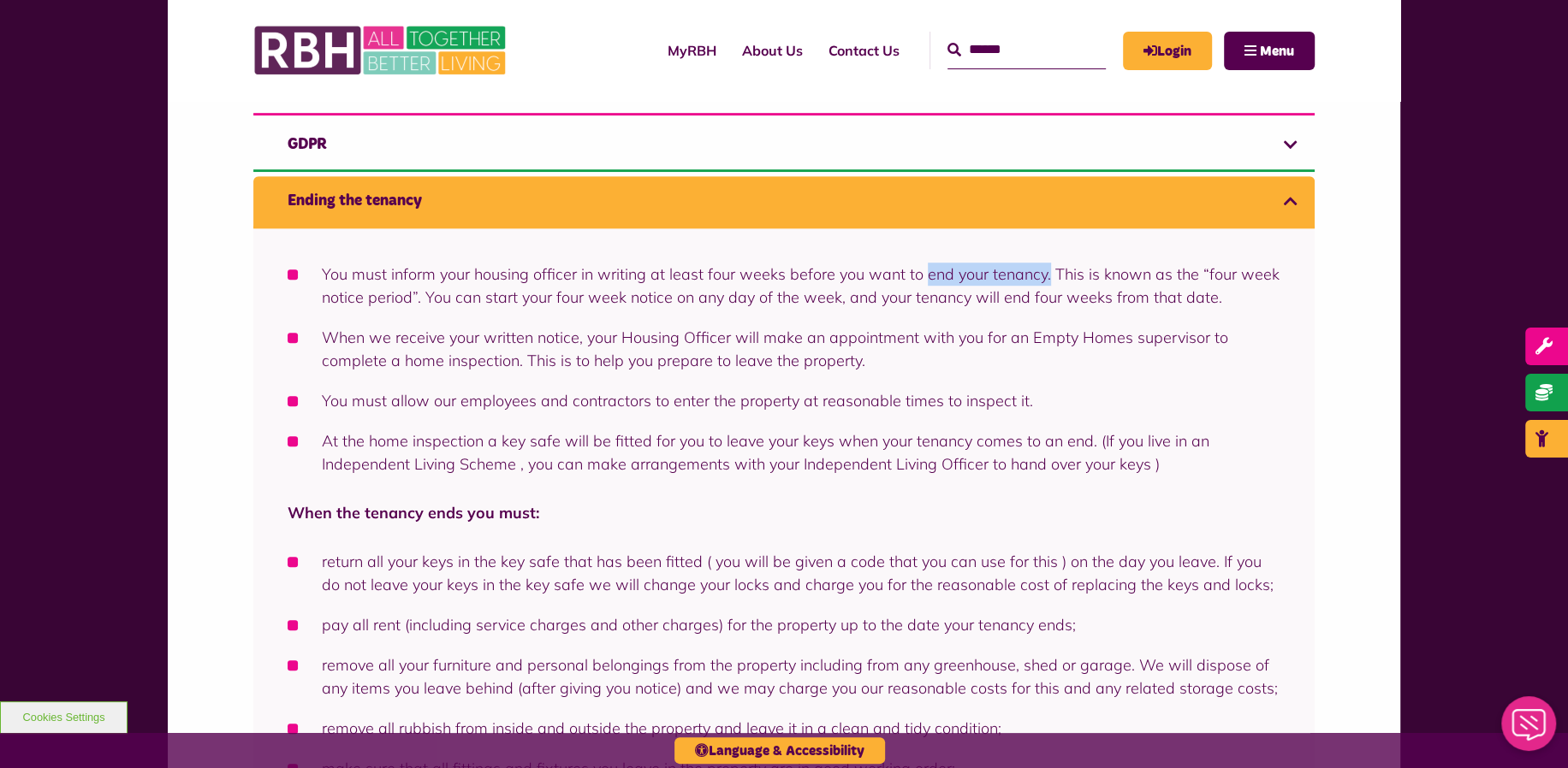
drag, startPoint x: 1044, startPoint y: 276, endPoint x: 924, endPoint y: 282, distance: 120.1
click at [924, 282] on li "You must inform your housing officer in writing at least four weeks before you …" at bounding box center [784, 285] width 993 height 47
copy li "end your tenancy."
click at [1169, 50] on link "Login" at bounding box center [1167, 51] width 89 height 39
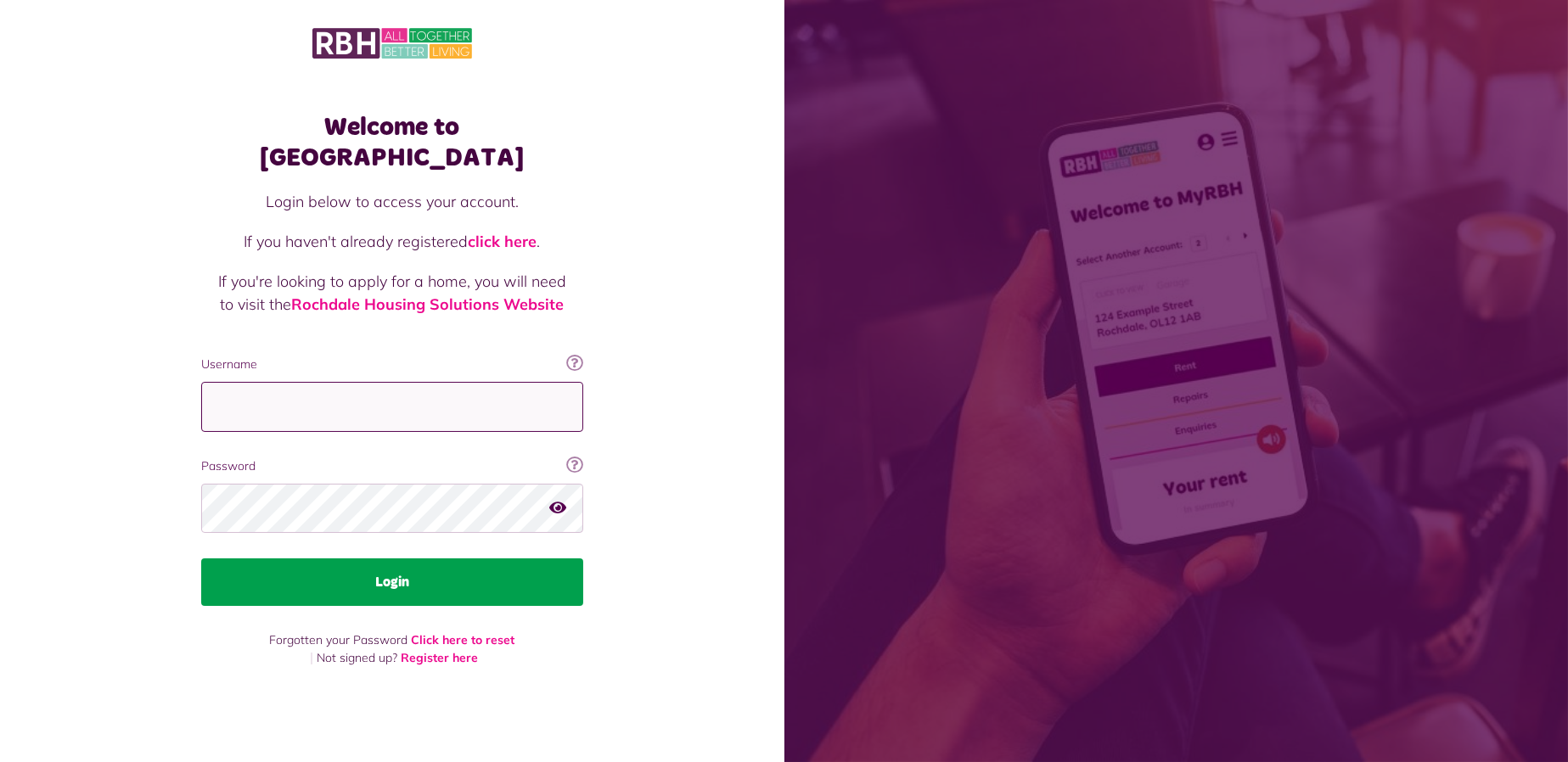
type input "**********"
click at [369, 573] on button "Login" at bounding box center [392, 582] width 382 height 48
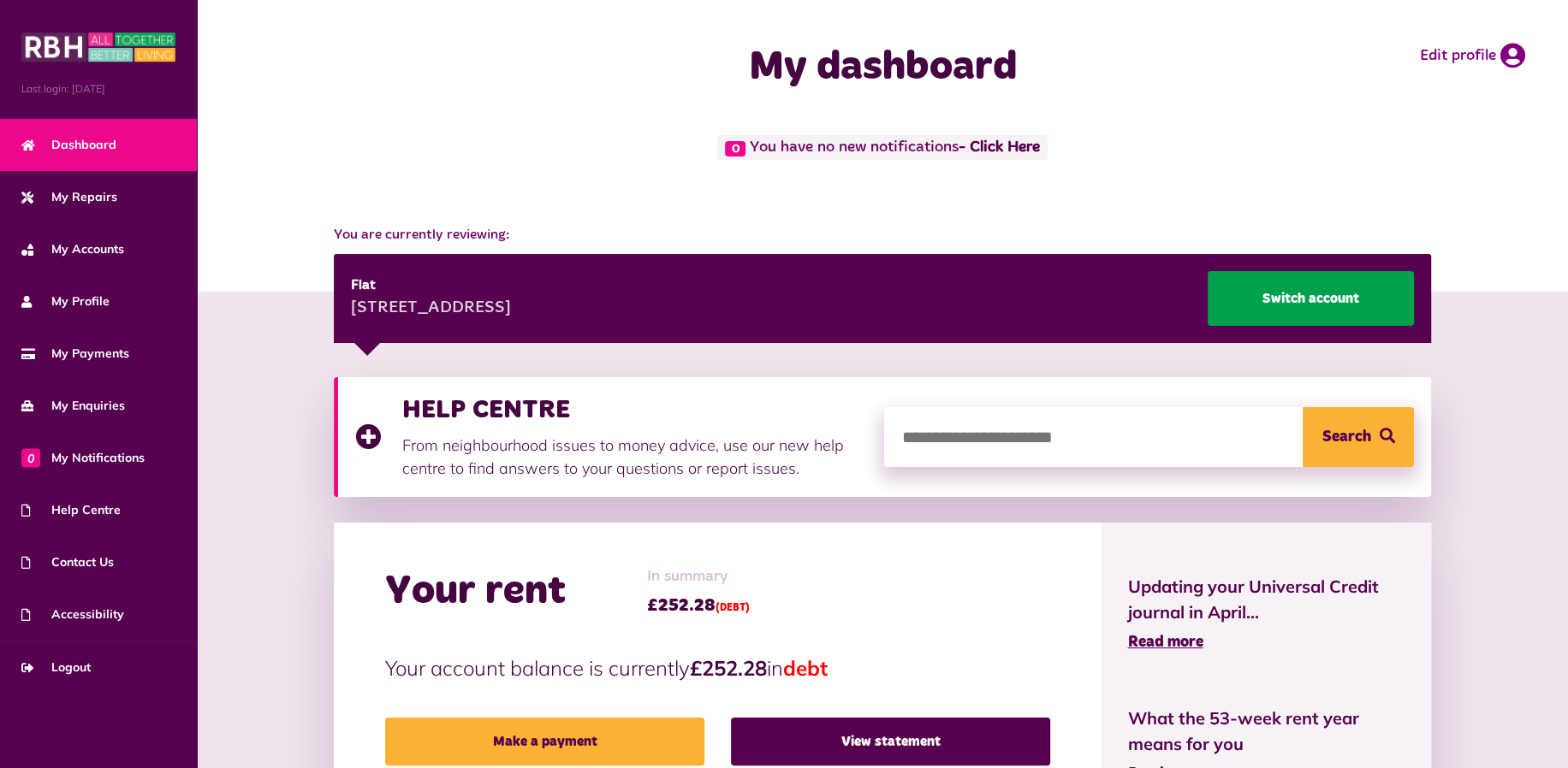
click at [1262, 295] on link "Switch account" at bounding box center [1311, 298] width 206 height 54
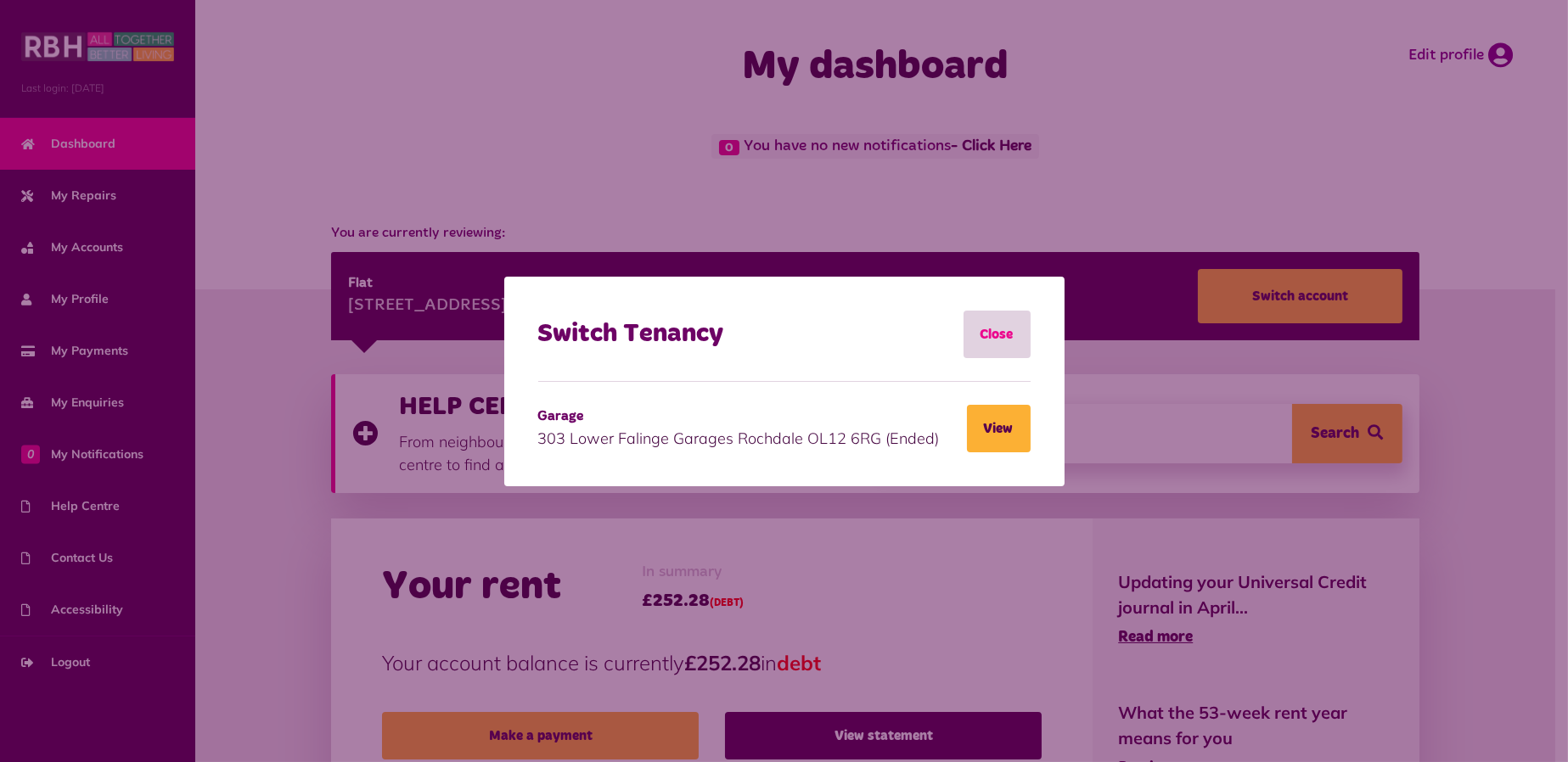
click at [998, 332] on link "Close" at bounding box center [997, 334] width 67 height 48
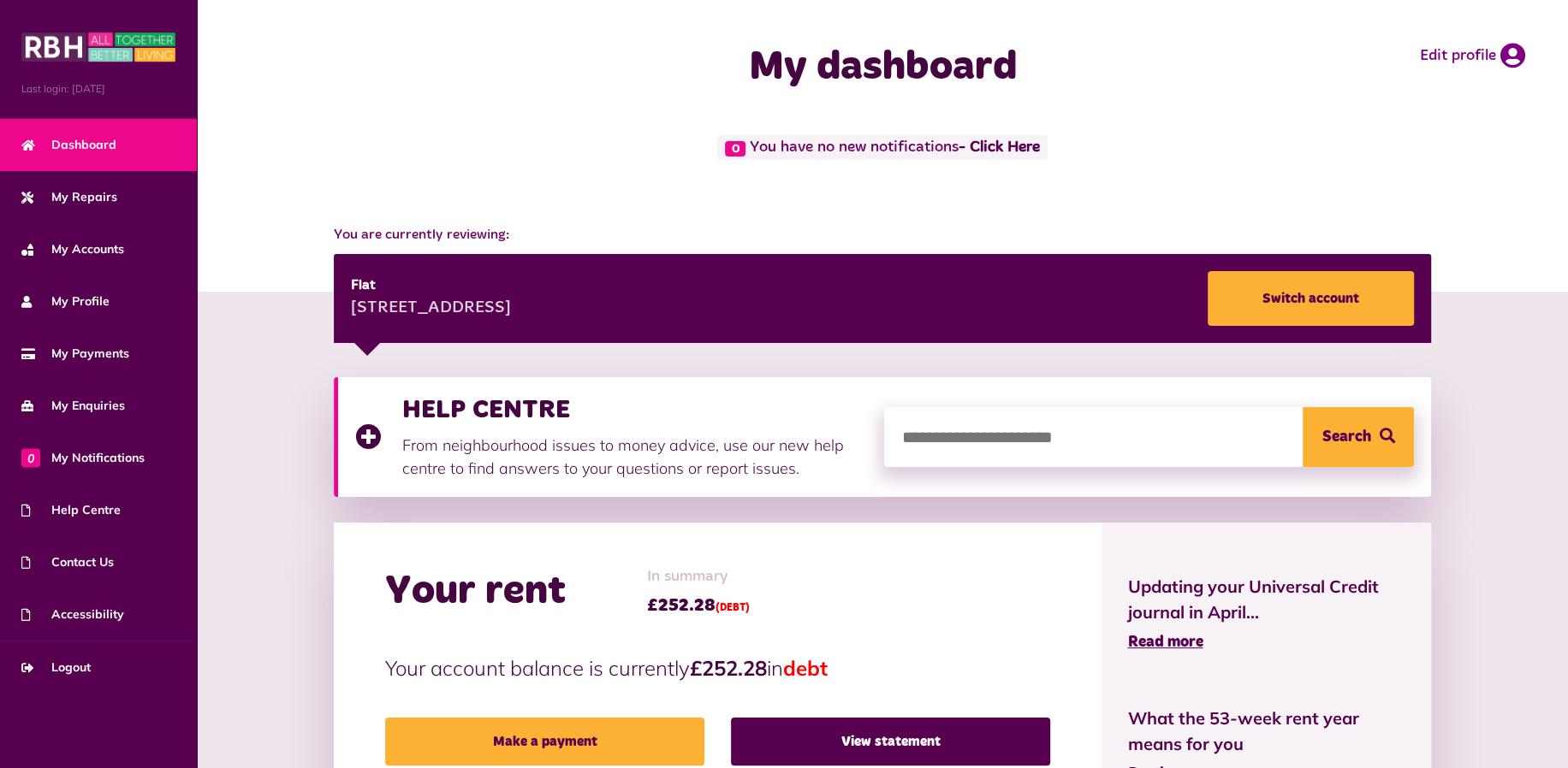
scroll to position [285, 0]
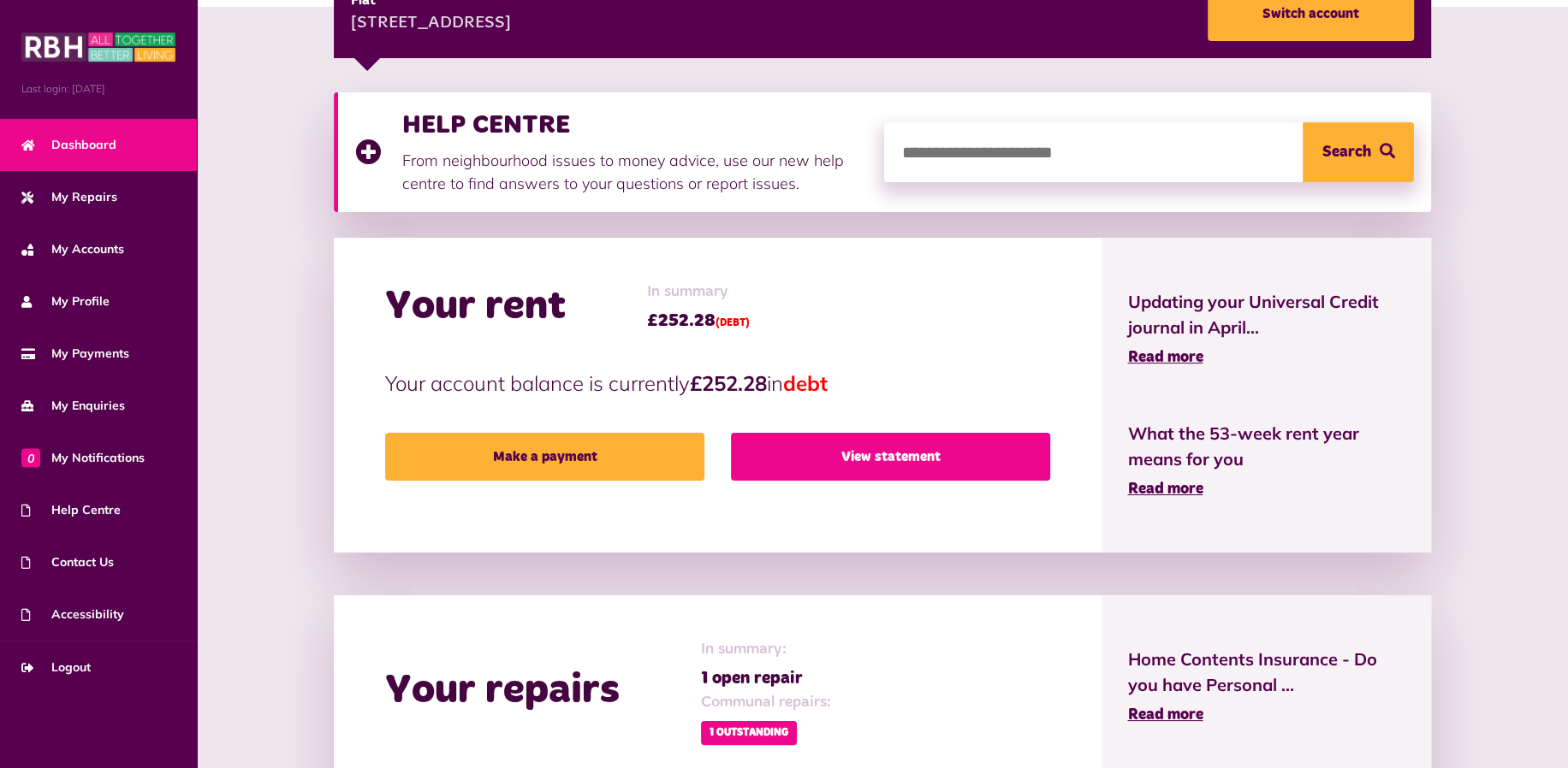
click at [799, 448] on link "View statement" at bounding box center [891, 456] width 320 height 48
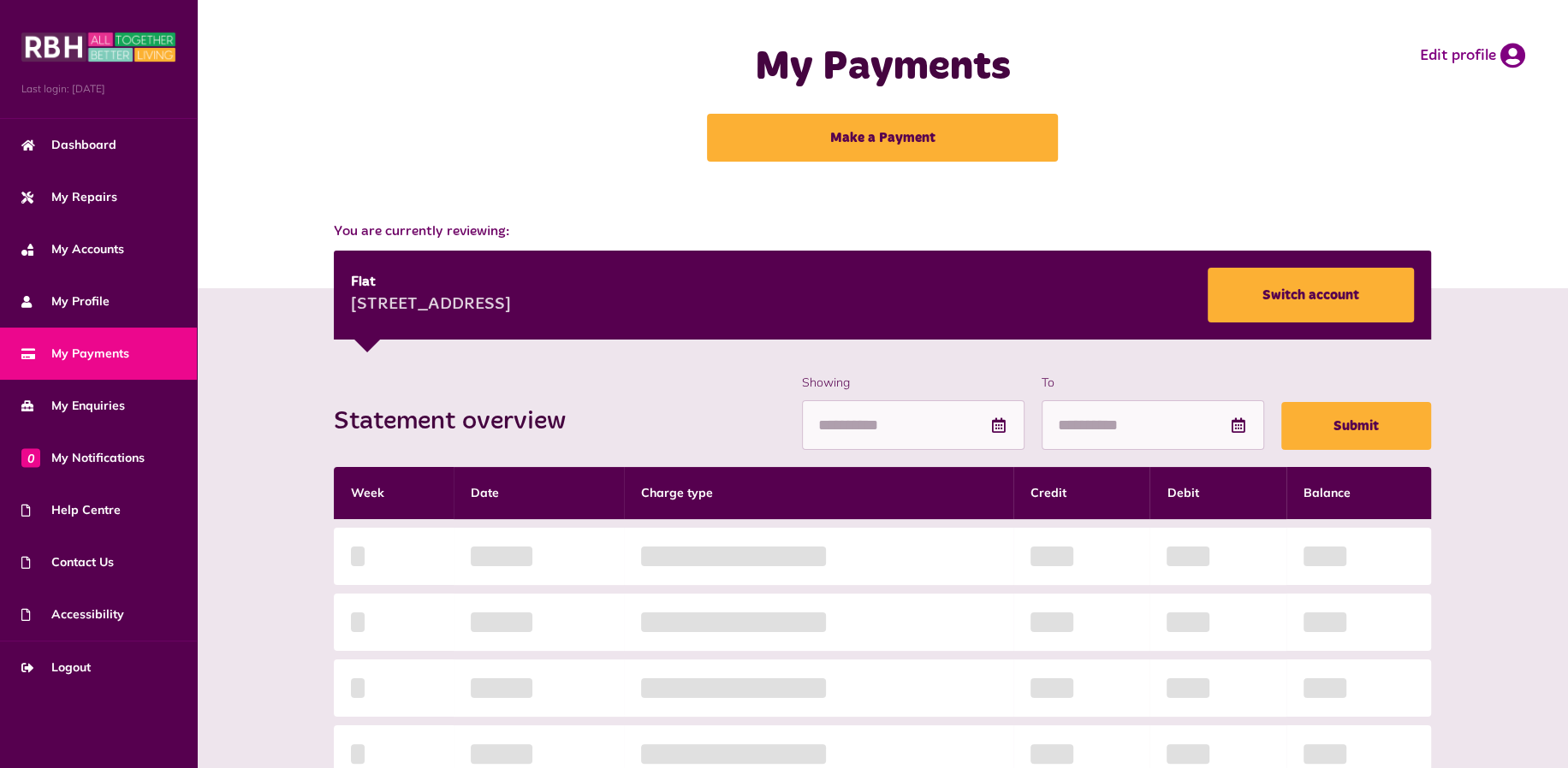
click at [374, 358] on div "Statement overview Showing To Submit Week Date Charge type Credit Debit Balance…" at bounding box center [882, 673] width 1371 height 769
click at [365, 340] on div "Flat 397 Thetford Lower Falinge OL12 6RB Switch account" at bounding box center [882, 295] width 1097 height 89
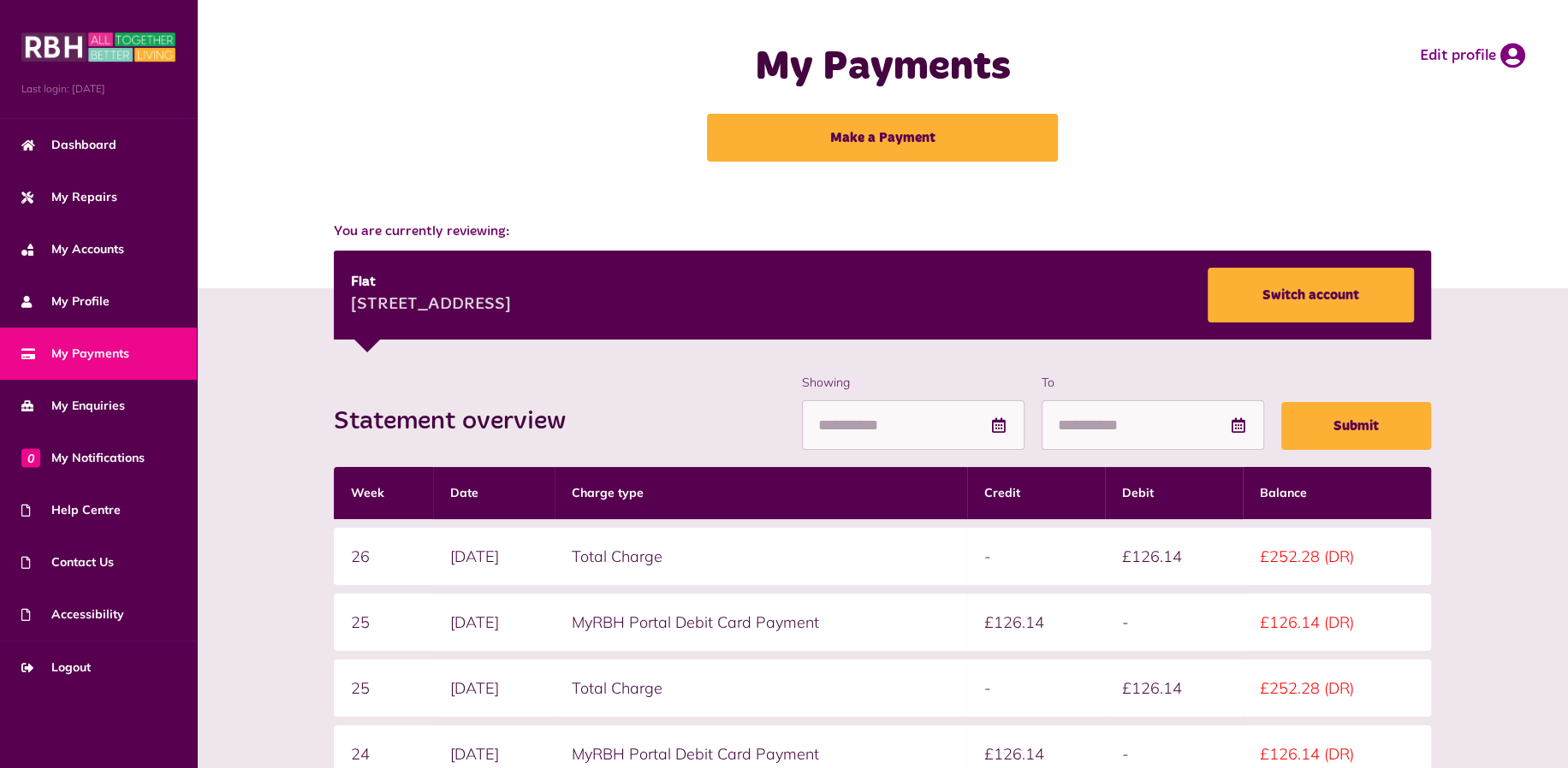
scroll to position [285, 0]
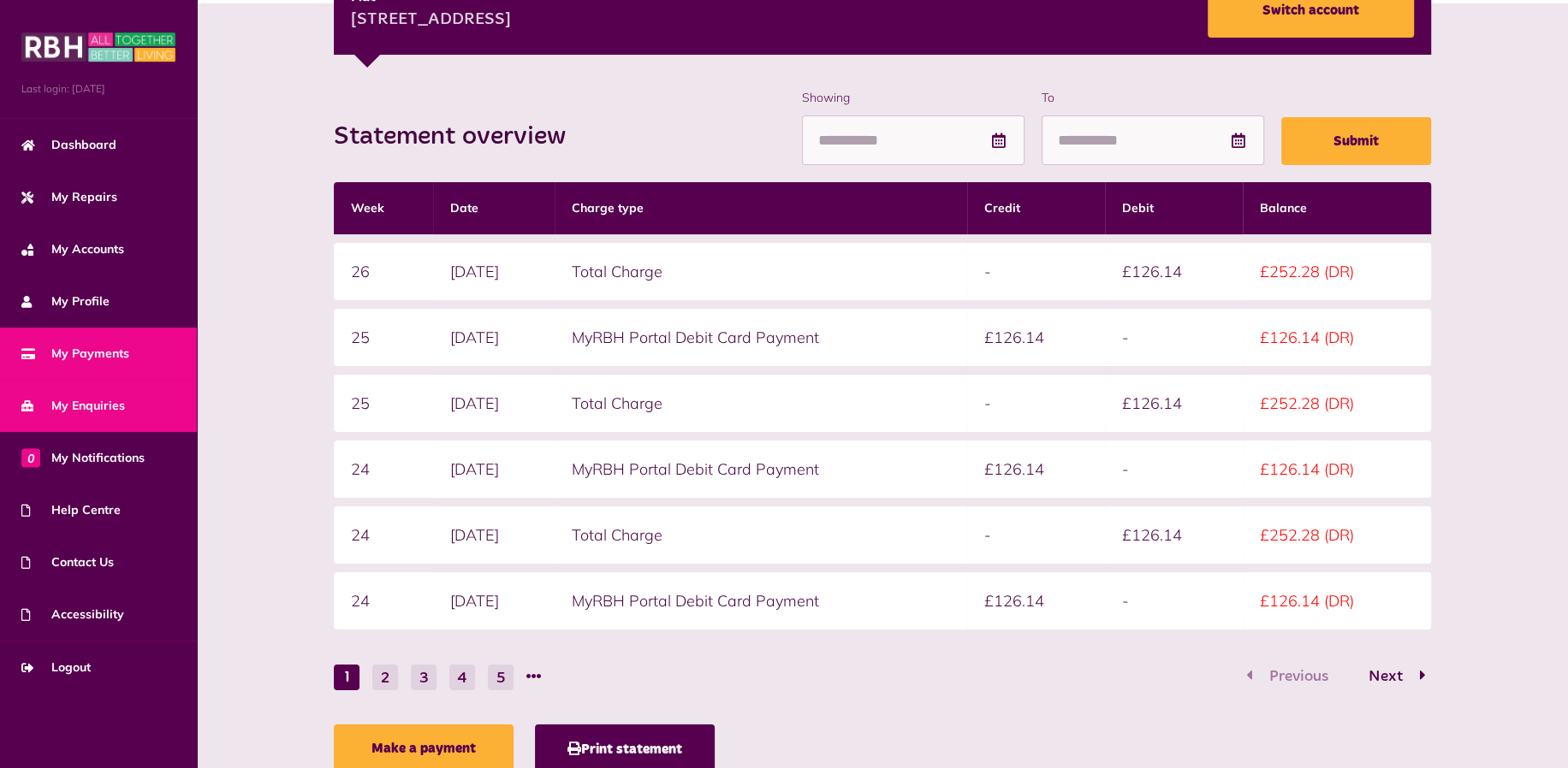
click at [111, 408] on span "My Enquiries" at bounding box center [73, 406] width 104 height 18
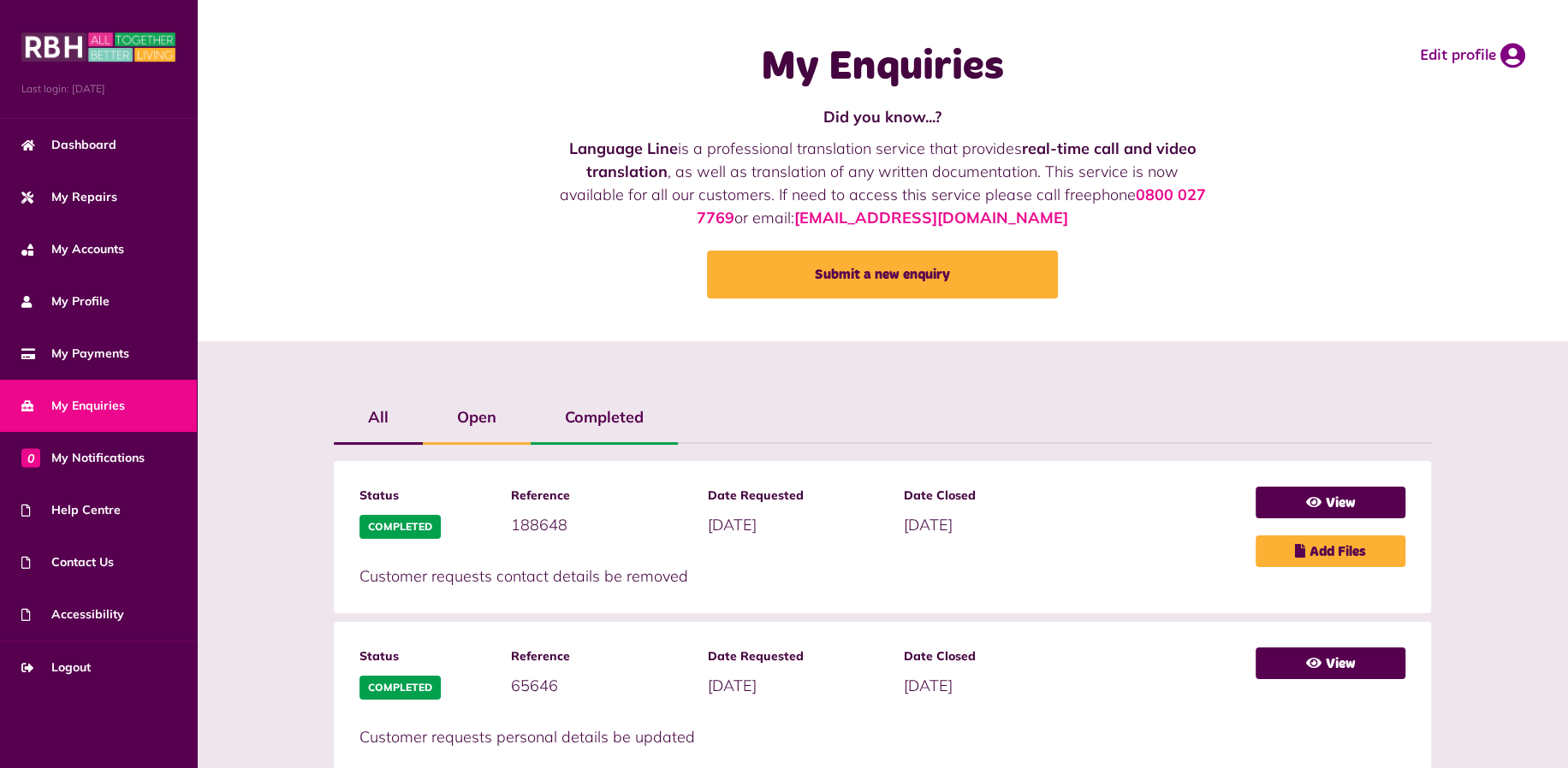
scroll to position [217, 0]
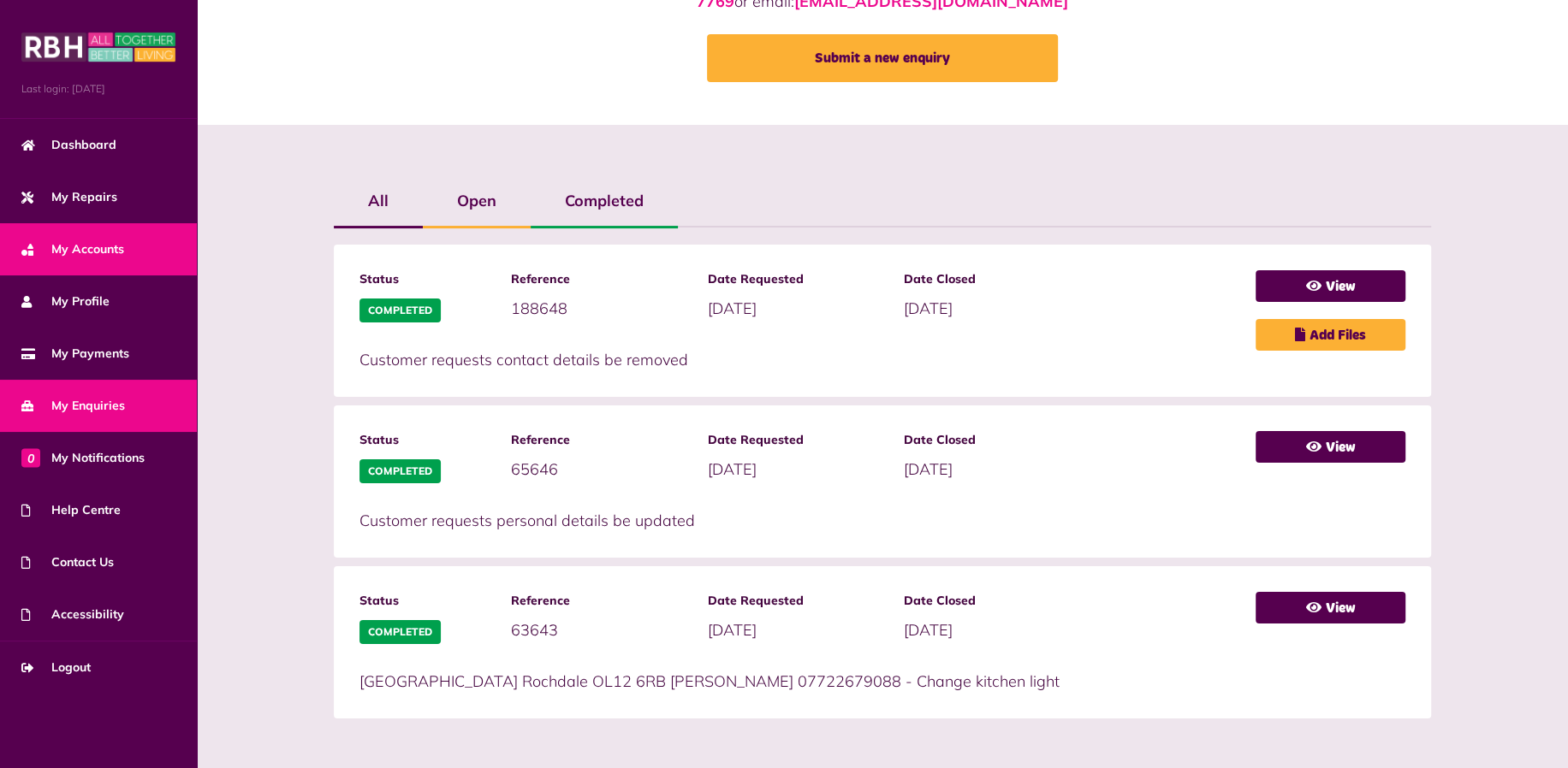
click at [97, 244] on span "My Accounts" at bounding box center [72, 249] width 103 height 18
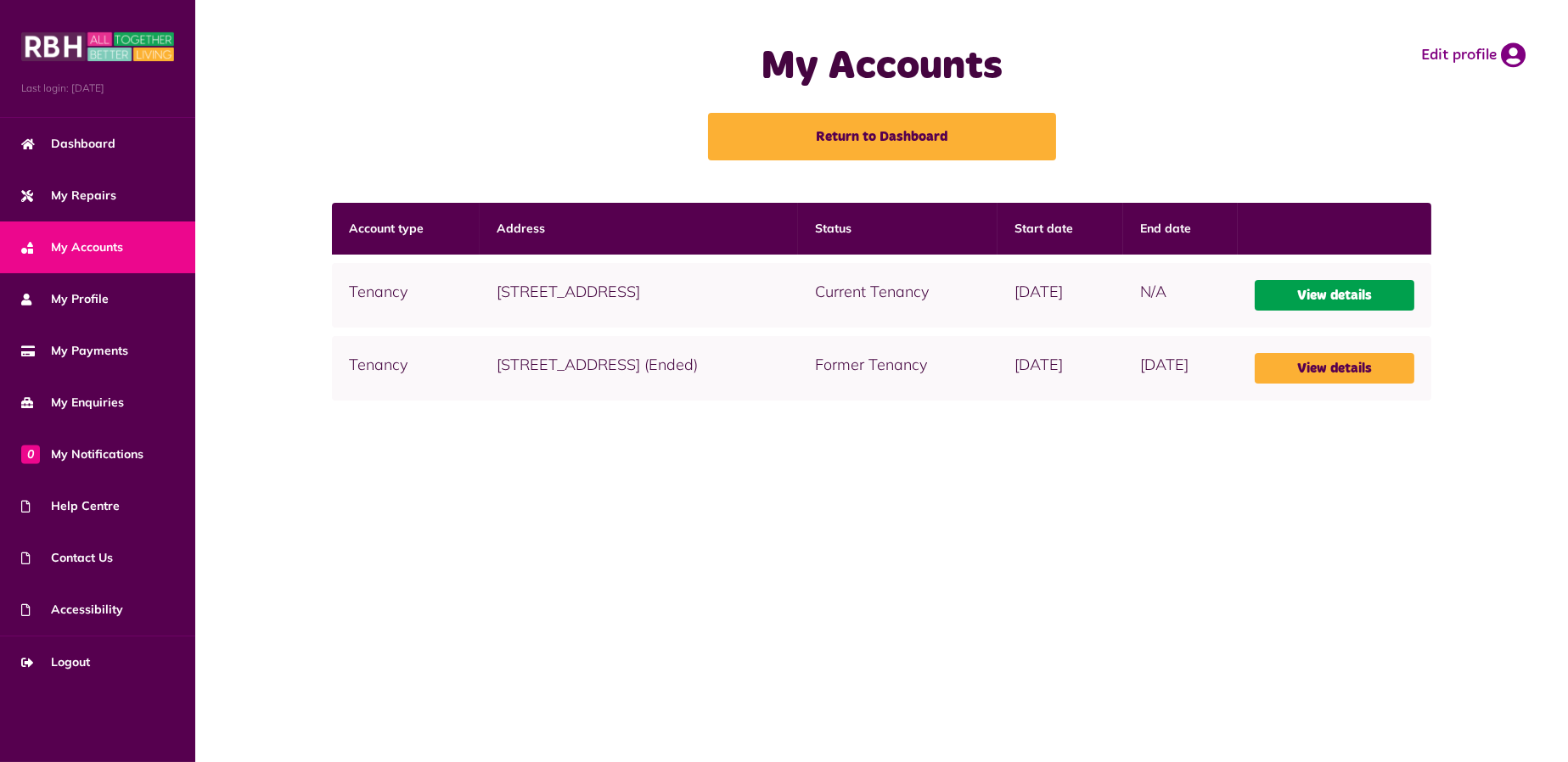
click at [1343, 287] on link "View details" at bounding box center [1334, 295] width 158 height 30
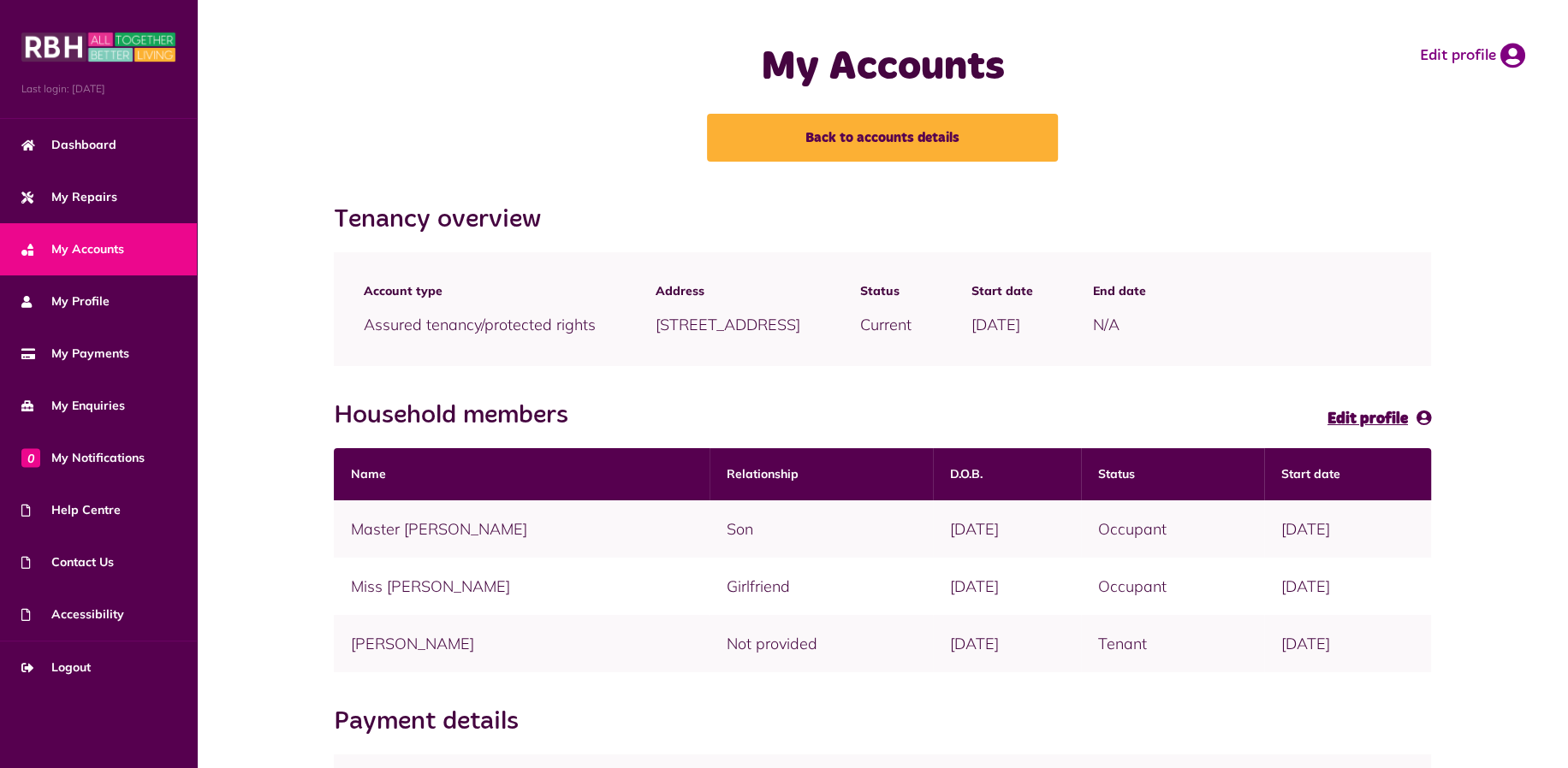
scroll to position [207, 0]
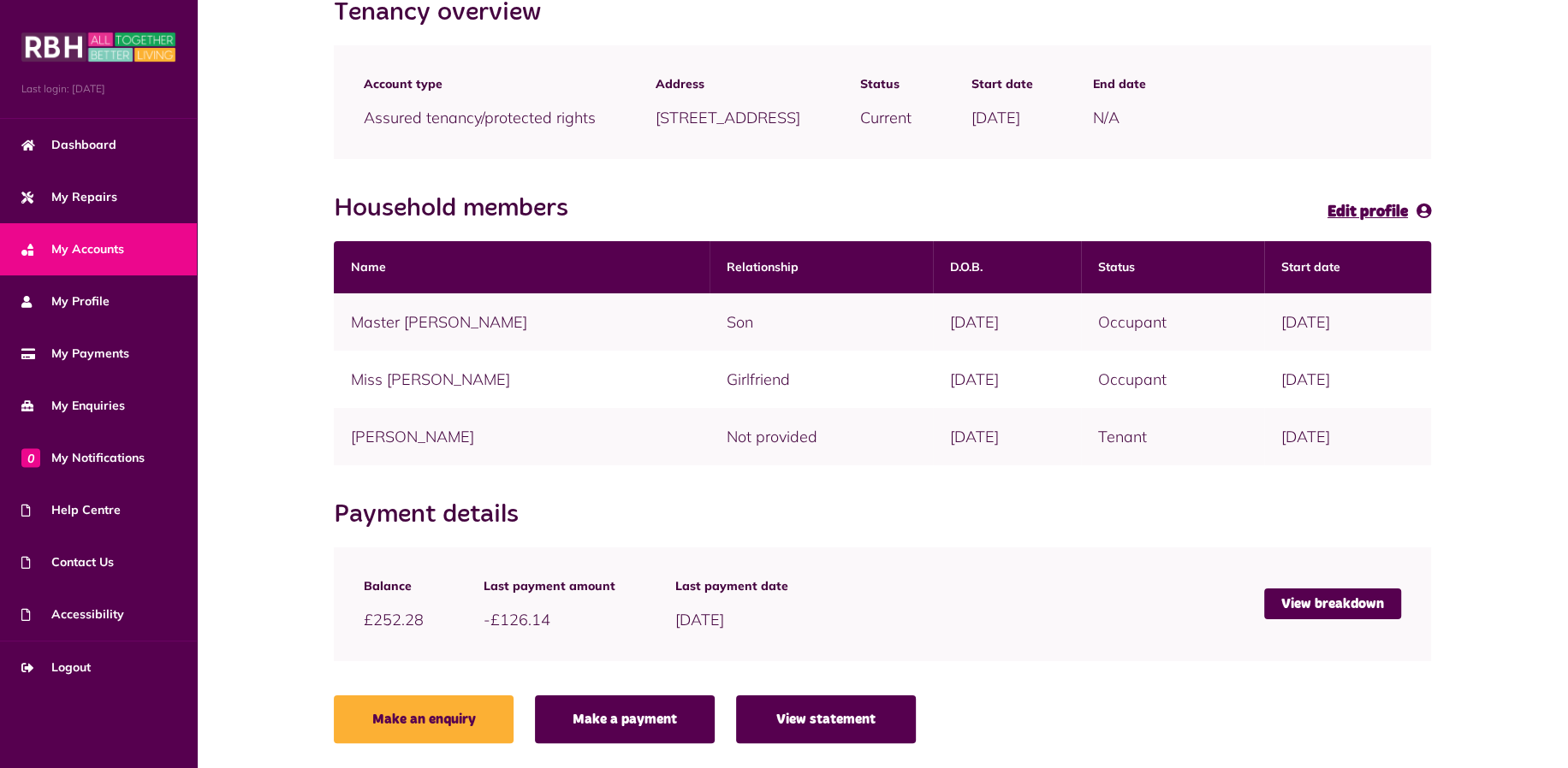
click at [835, 704] on link "View statement" at bounding box center [825, 720] width 180 height 48
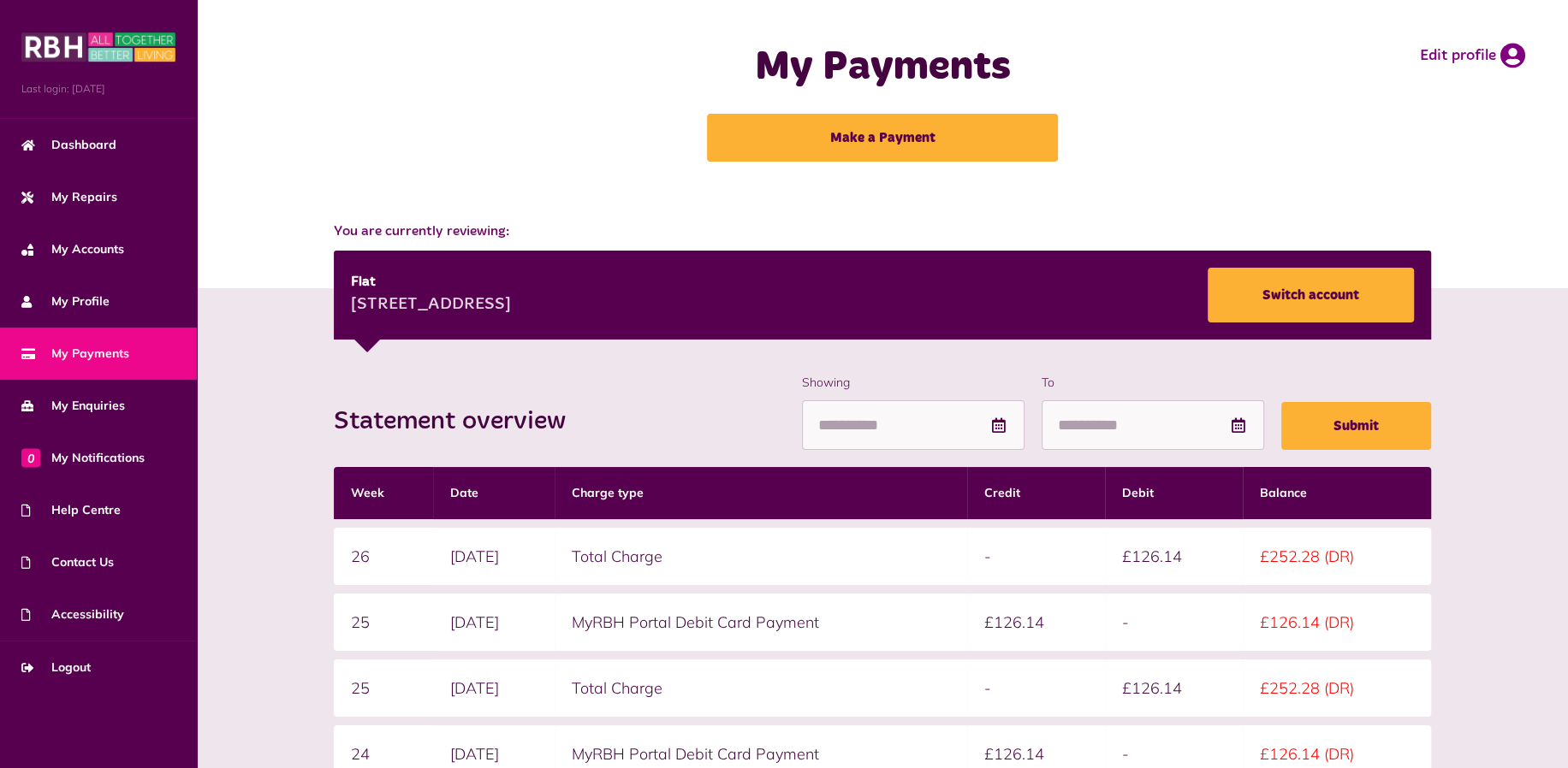
scroll to position [346, 0]
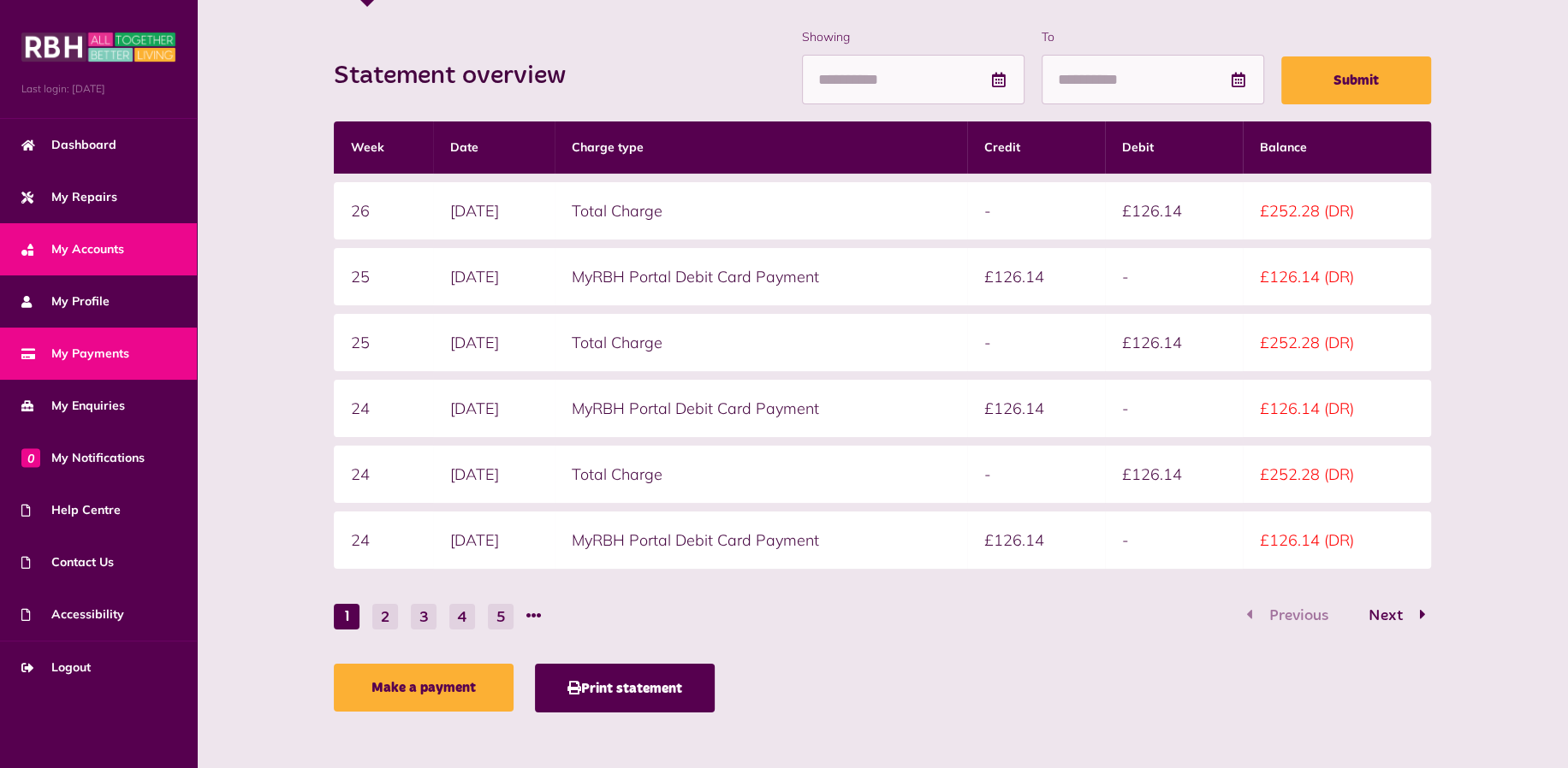
click at [70, 249] on span "My Accounts" at bounding box center [72, 249] width 103 height 18
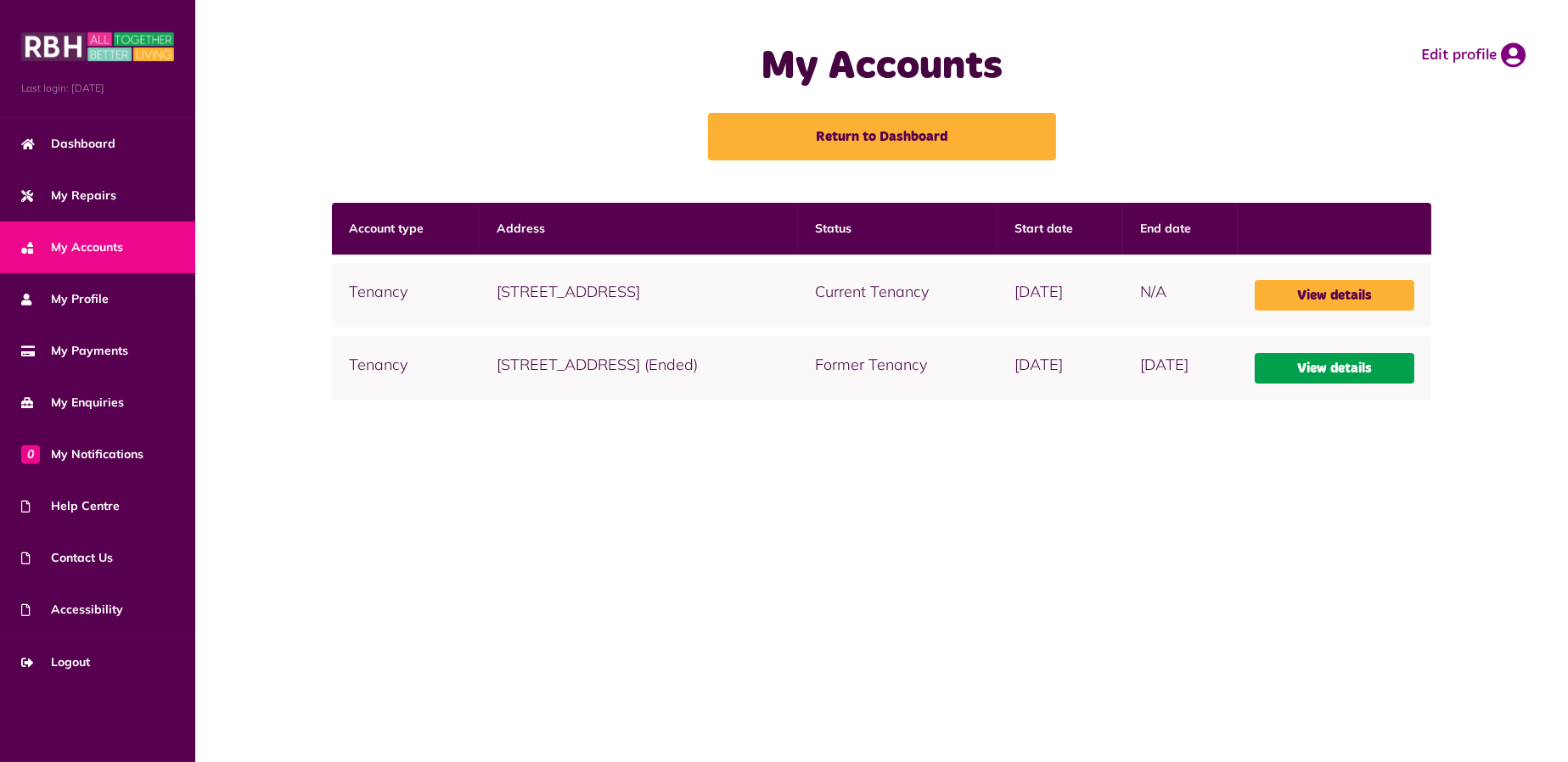
click at [1322, 371] on link "View details" at bounding box center [1334, 368] width 158 height 30
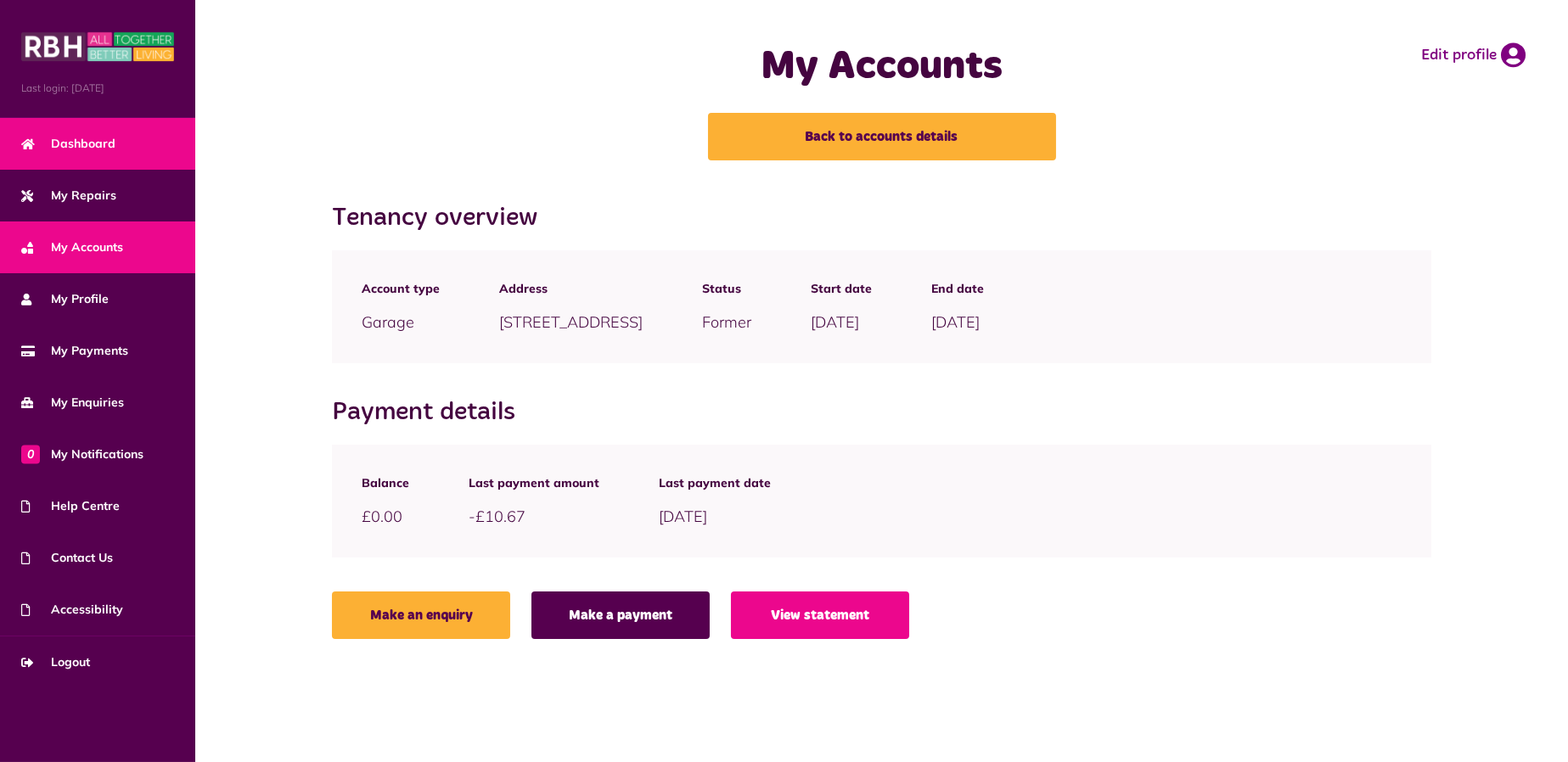
click at [45, 139] on span "Dashboard" at bounding box center [68, 144] width 94 height 17
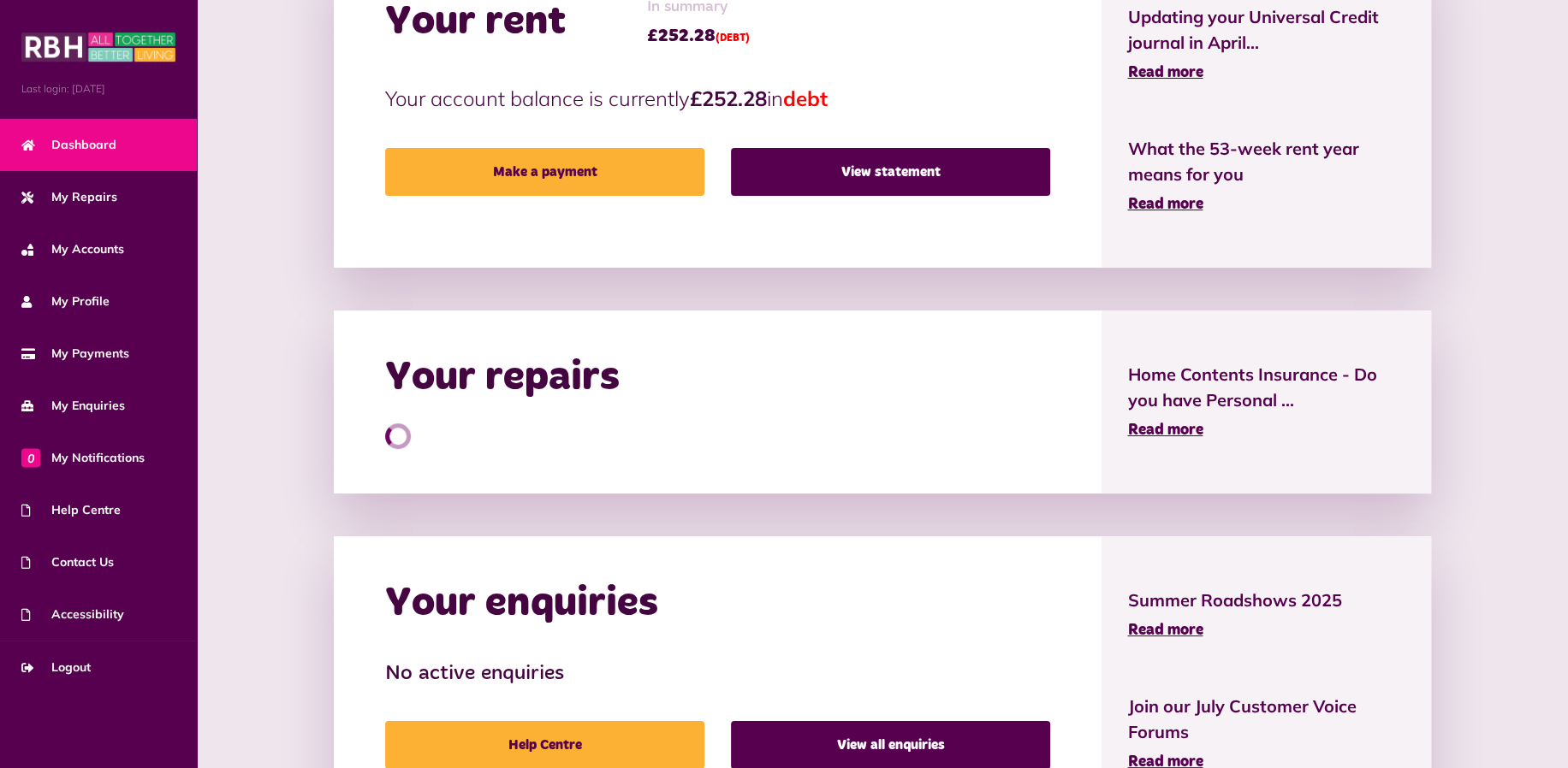
scroll to position [667, 0]
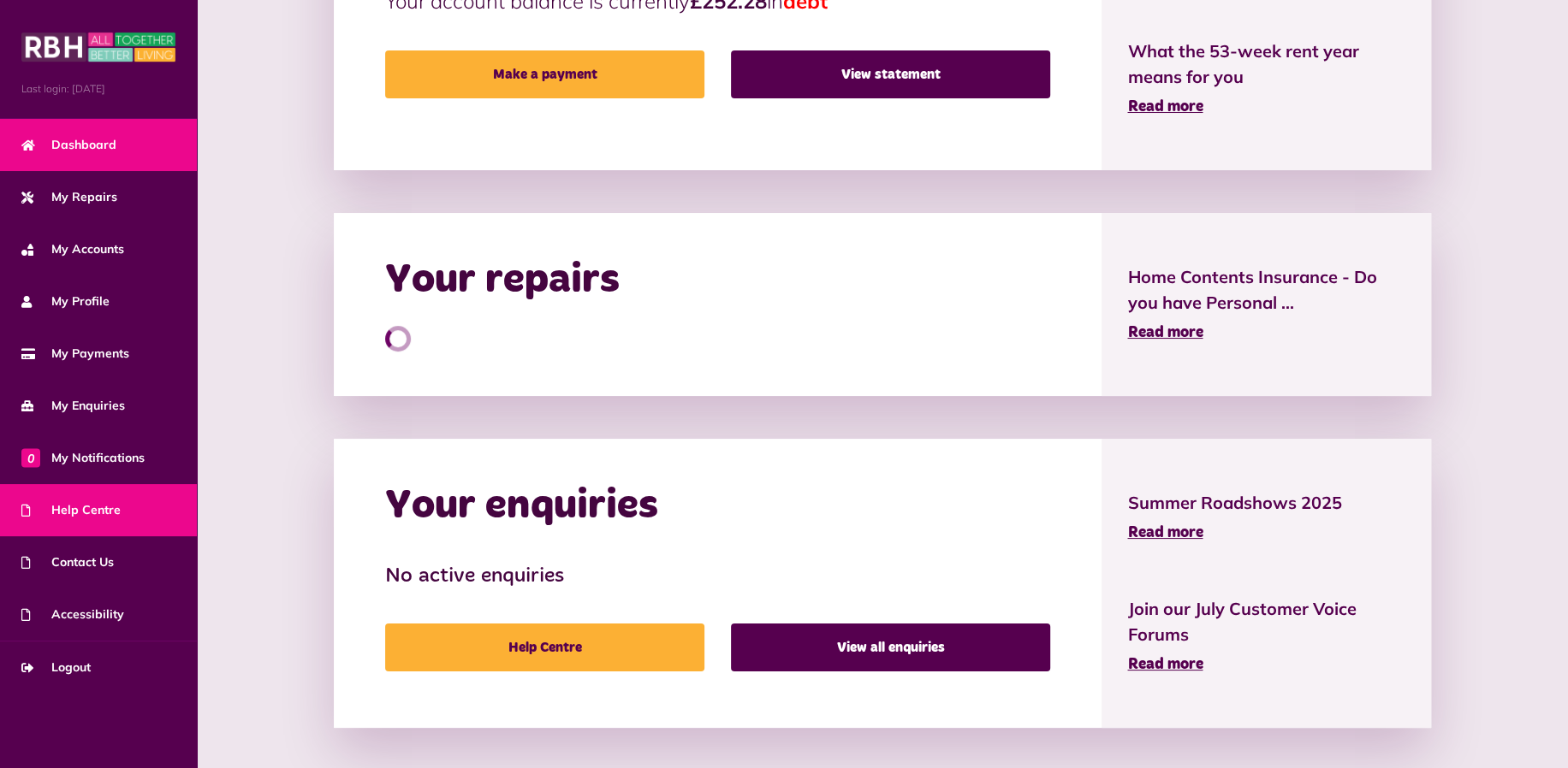
click at [111, 504] on span "Help Centre" at bounding box center [70, 510] width 99 height 18
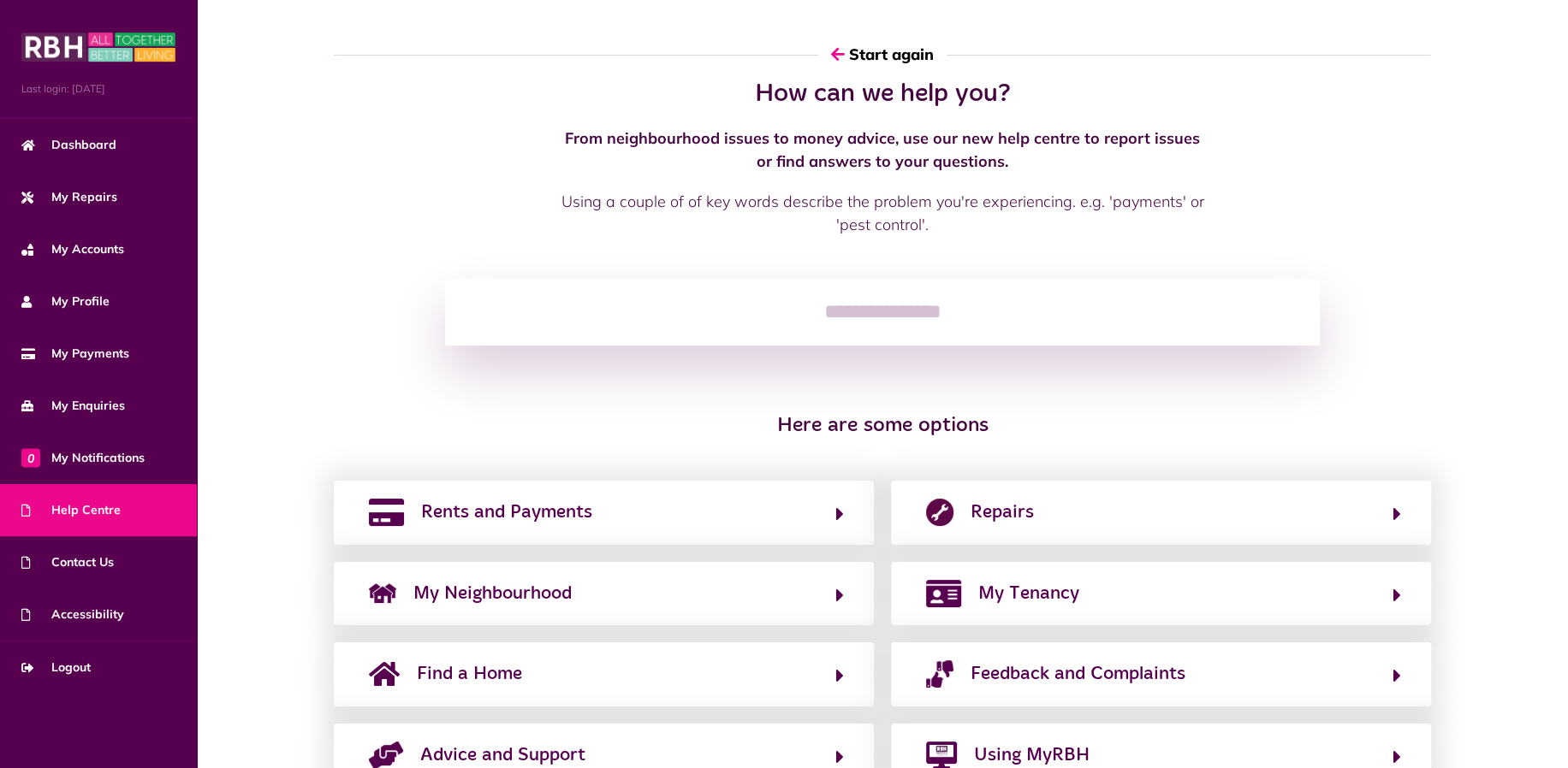
scroll to position [69, 0]
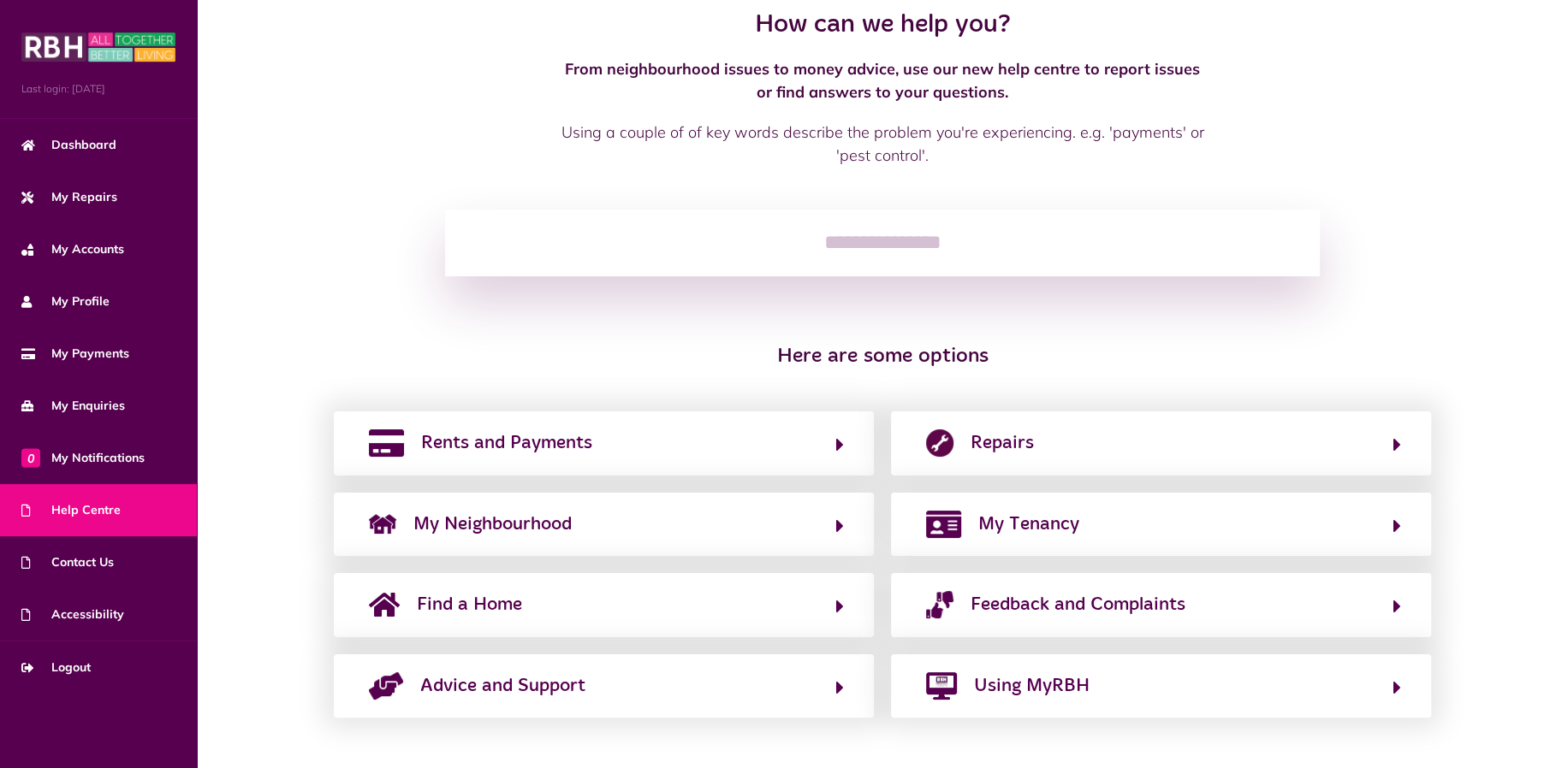
click at [721, 233] on input "search" at bounding box center [881, 243] width 874 height 67
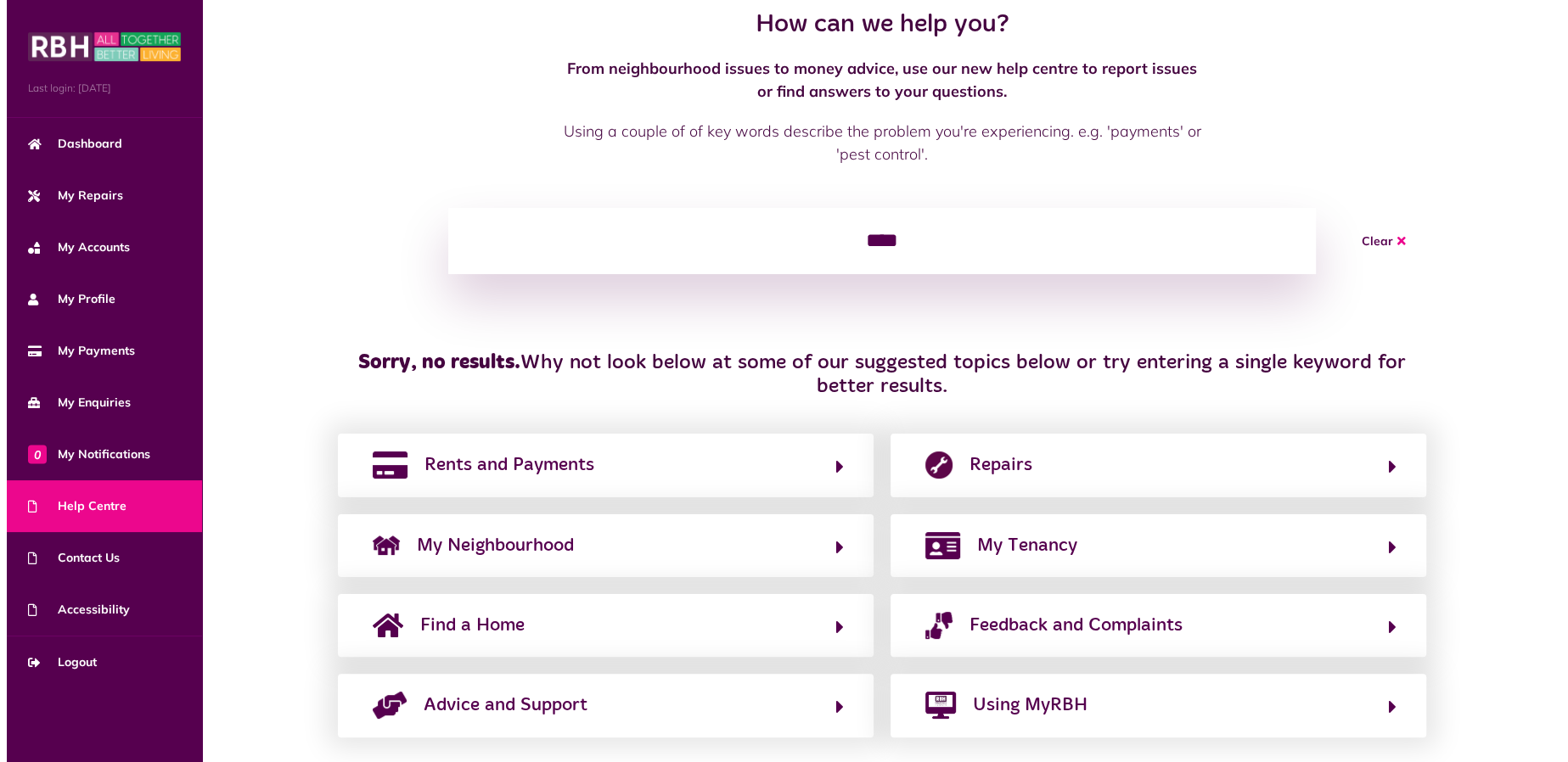
scroll to position [0, 0]
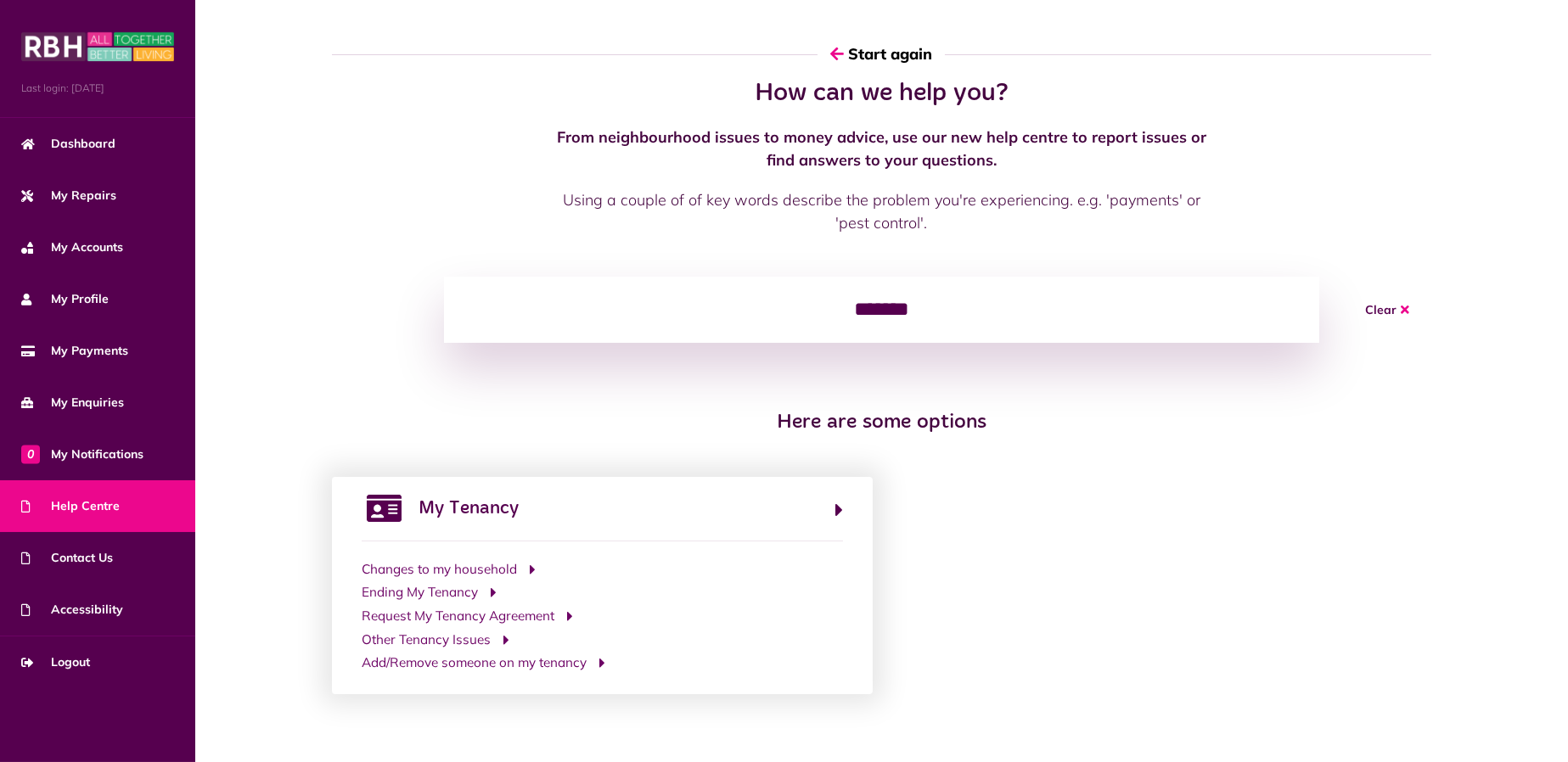
type input "*******"
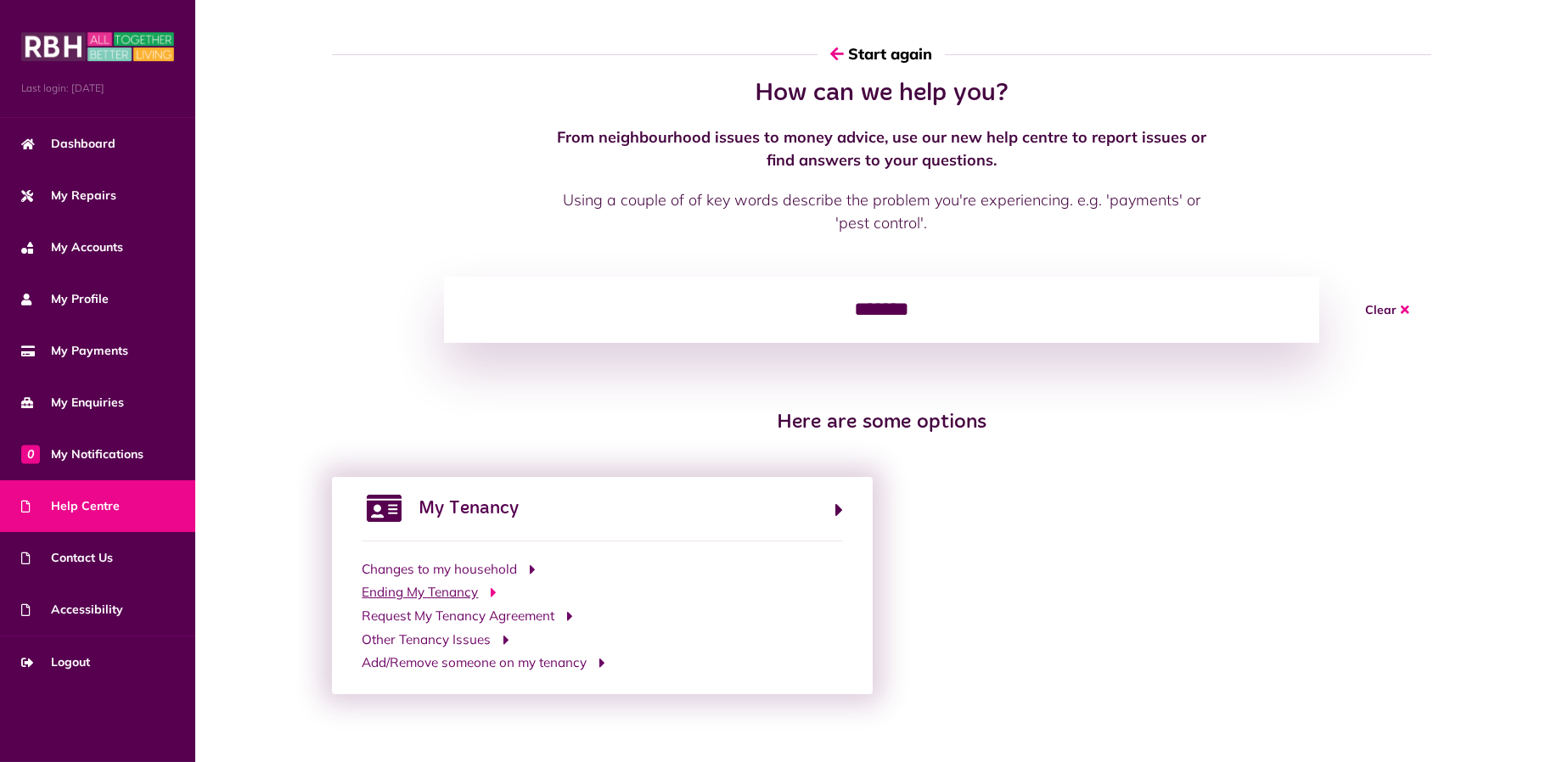
click at [418, 591] on span "Ending My Tenancy" at bounding box center [420, 593] width 117 height 19
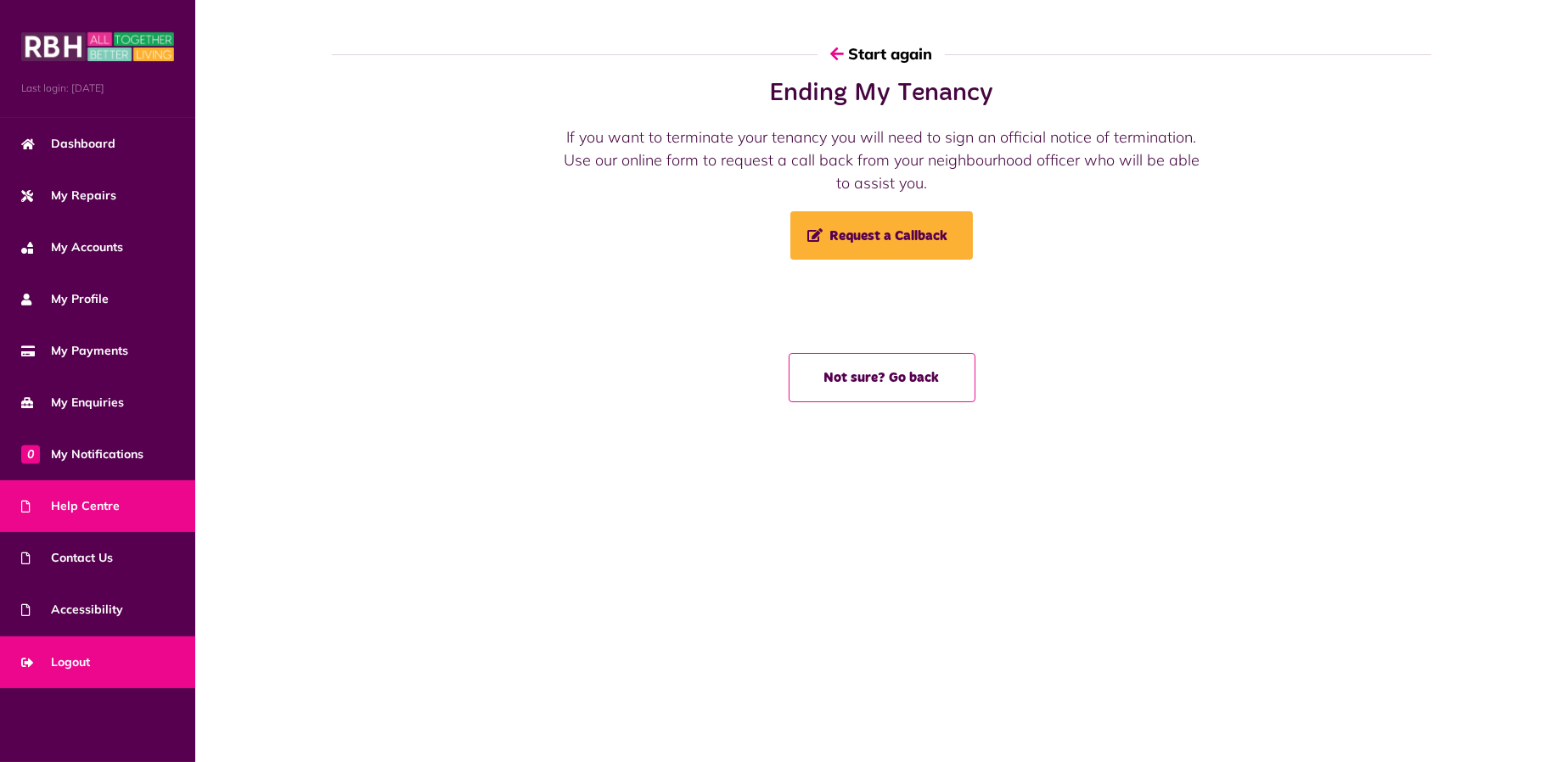
click at [78, 663] on span "Logout" at bounding box center [55, 663] width 69 height 17
